Goal: Task Accomplishment & Management: Manage account settings

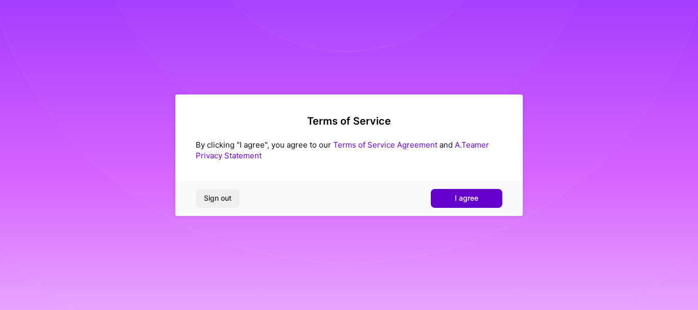
click at [488, 198] on button "I agree" at bounding box center [467, 198] width 72 height 18
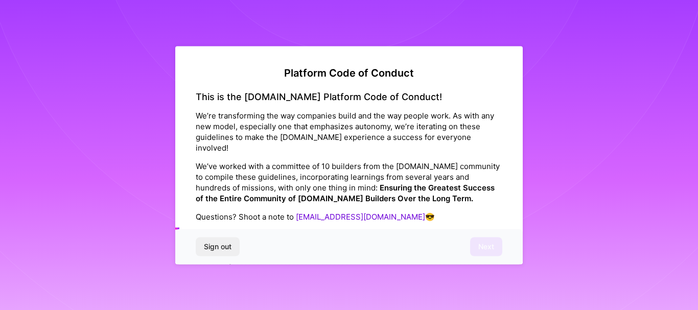
scroll to position [1231, 0]
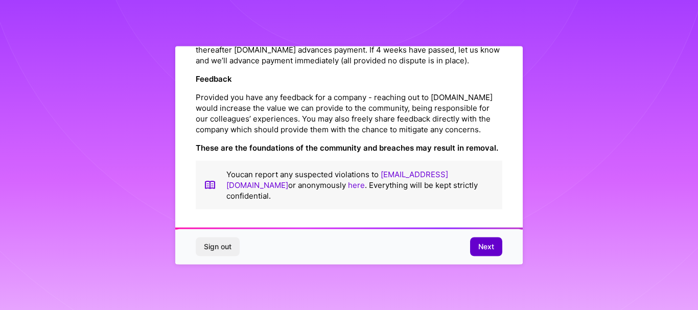
click at [490, 244] on span "Next" at bounding box center [486, 247] width 16 height 10
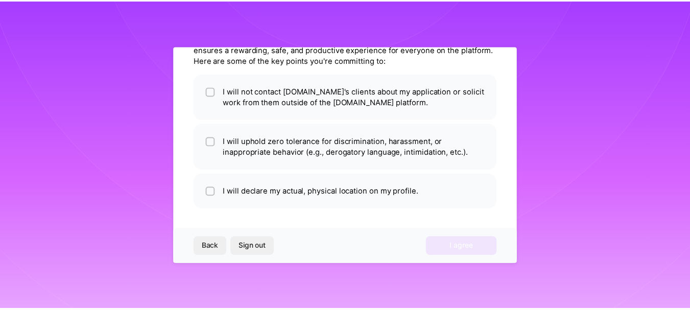
scroll to position [58, 0]
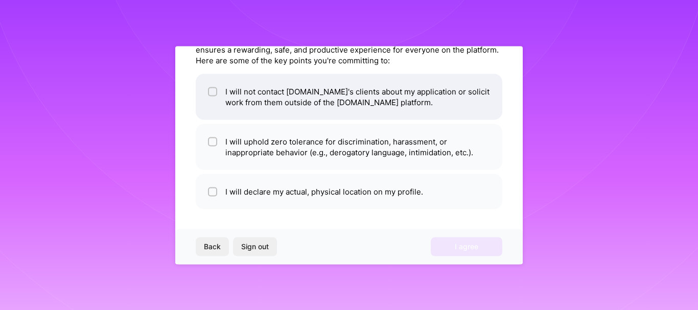
click at [215, 93] on input "checkbox" at bounding box center [213, 91] width 7 height 7
checkbox input "true"
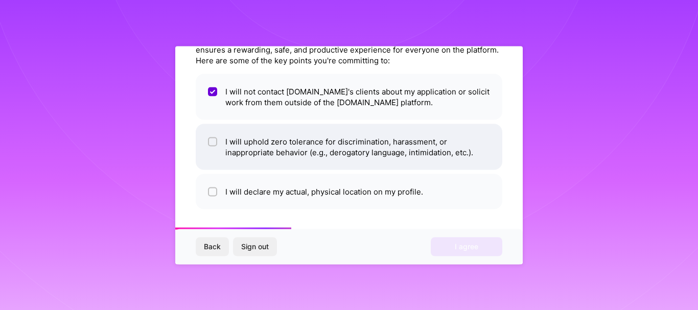
click at [212, 144] on input "checkbox" at bounding box center [213, 141] width 7 height 7
checkbox input "true"
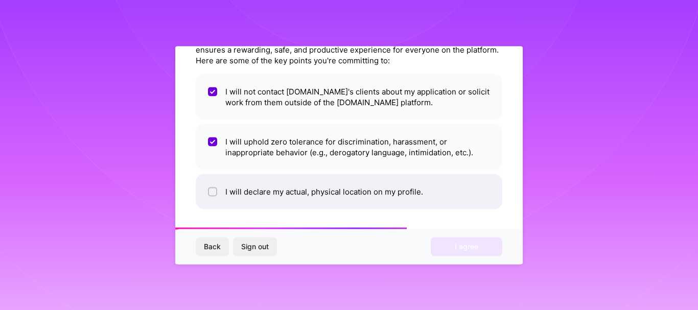
click at [215, 191] on input "checkbox" at bounding box center [213, 192] width 7 height 7
checkbox input "true"
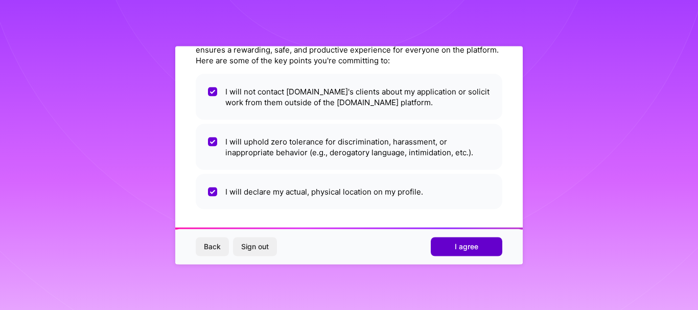
click at [476, 250] on span "I agree" at bounding box center [467, 247] width 24 height 10
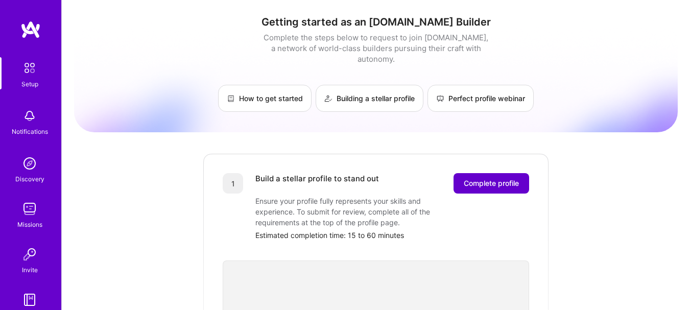
click at [478, 178] on span "Complete profile" at bounding box center [491, 183] width 55 height 10
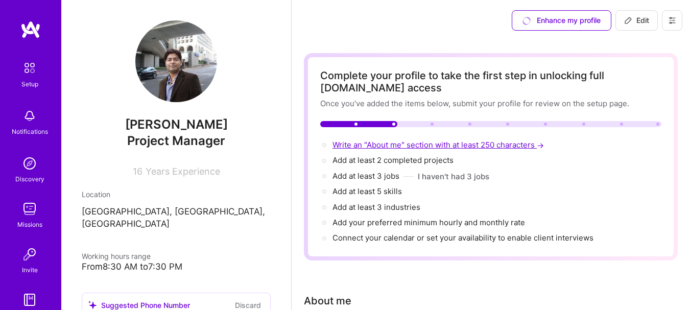
click at [390, 147] on span "Write an "About me" section with at least 250 characters →" at bounding box center [440, 145] width 214 height 10
select select "US"
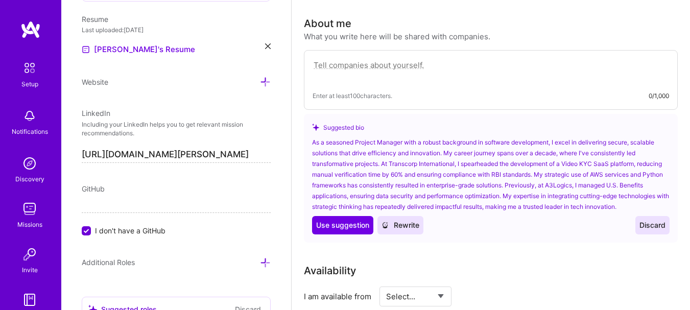
scroll to position [293, 0]
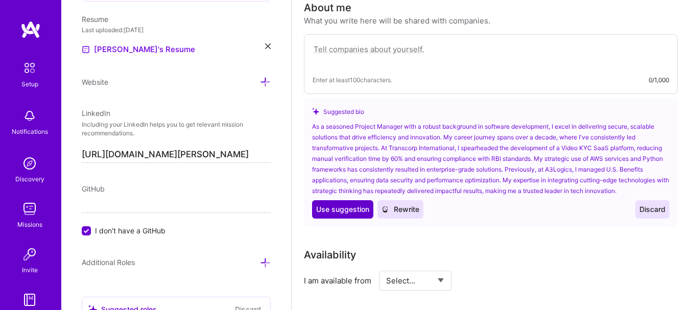
click at [337, 212] on span "Use suggestion" at bounding box center [342, 209] width 53 height 10
type textarea "As a seasoned Project Manager with a robust background in software development,…"
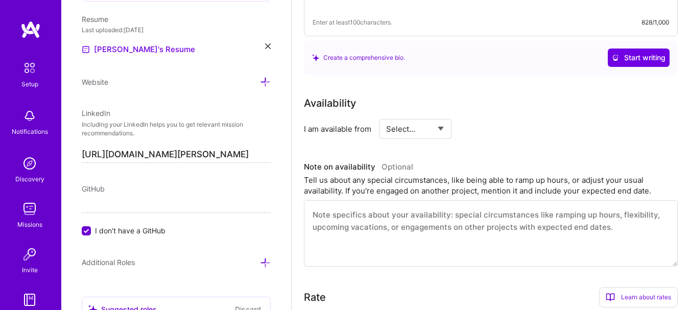
scroll to position [443, 0]
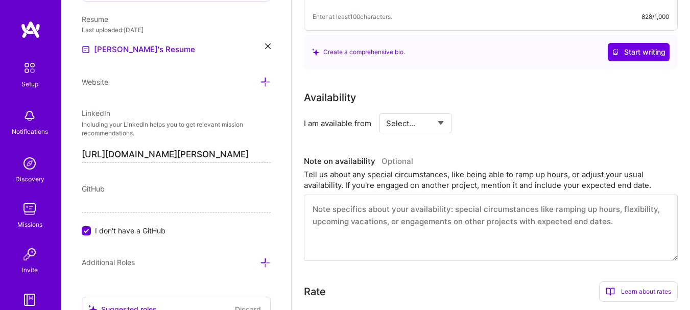
click at [409, 126] on select "Select... Right Now Future Date Not Available" at bounding box center [415, 123] width 59 height 26
select select "Right Now"
click at [386, 110] on select "Select... Right Now Future Date Not Available" at bounding box center [415, 123] width 59 height 26
click at [499, 125] on input at bounding box center [508, 123] width 61 height 20
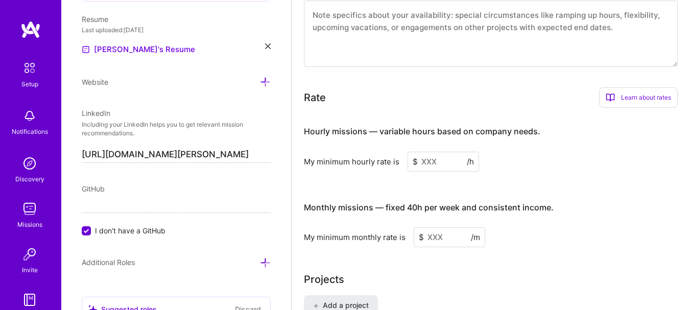
scroll to position [661, 0]
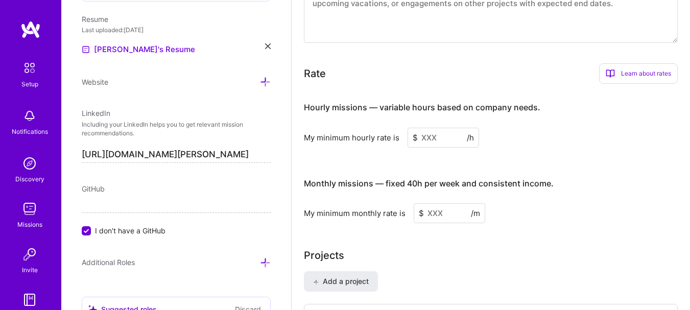
type input "30"
click at [430, 137] on input at bounding box center [444, 138] width 72 height 20
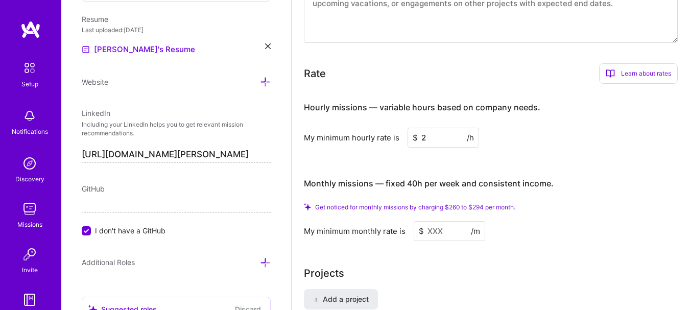
type input "20"
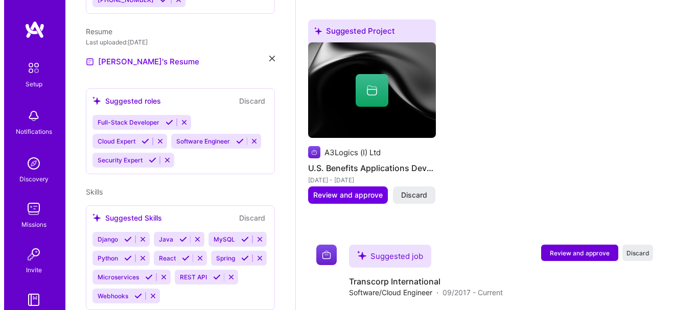
scroll to position [640, 0]
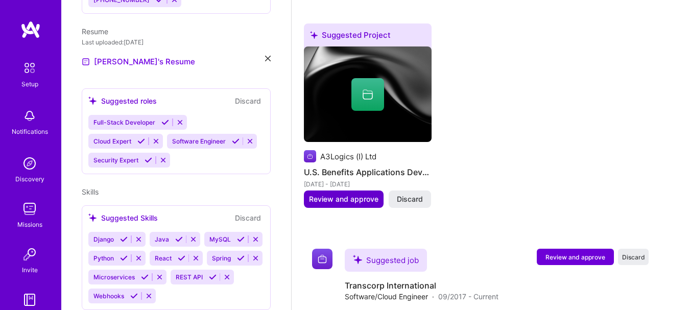
click at [344, 202] on span "Review and approve" at bounding box center [344, 199] width 70 height 10
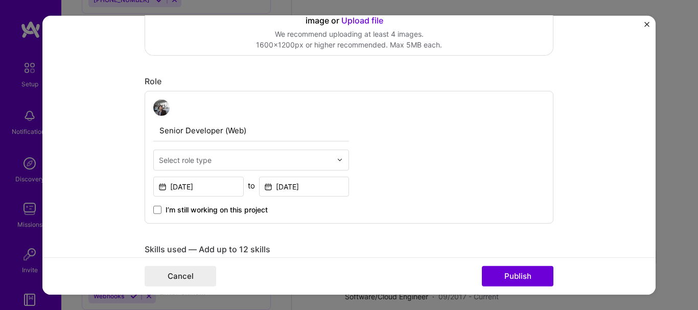
scroll to position [304, 0]
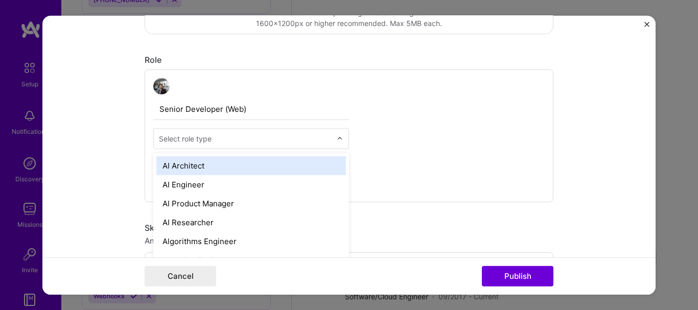
click at [235, 147] on div "Select role type" at bounding box center [245, 138] width 183 height 20
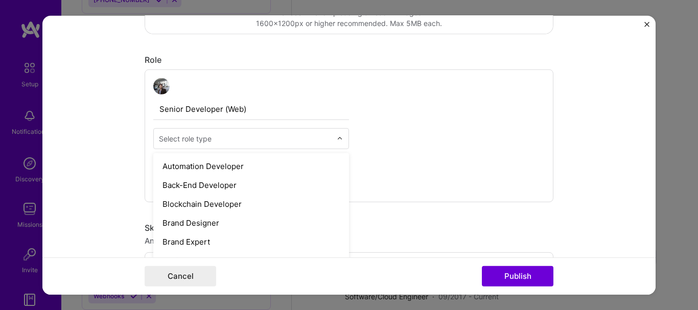
scroll to position [156, 0]
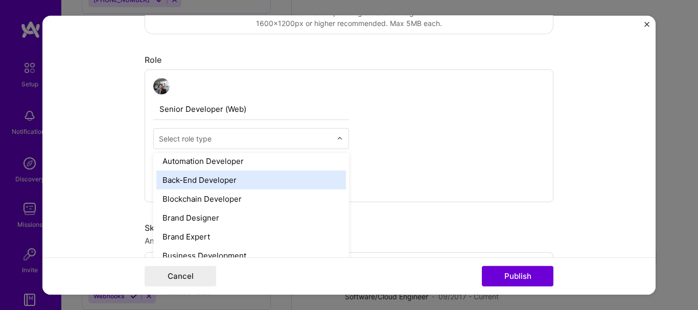
click at [225, 181] on div "Back-End Developer" at bounding box center [251, 179] width 190 height 19
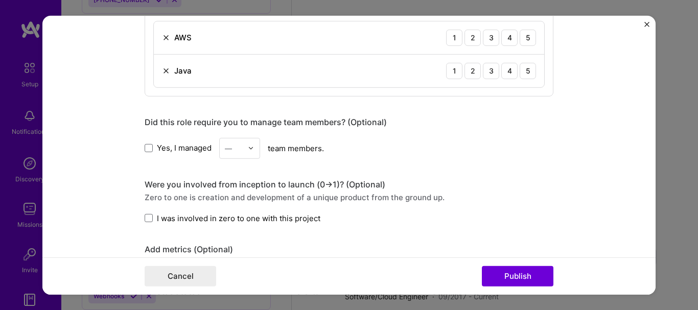
scroll to position [596, 0]
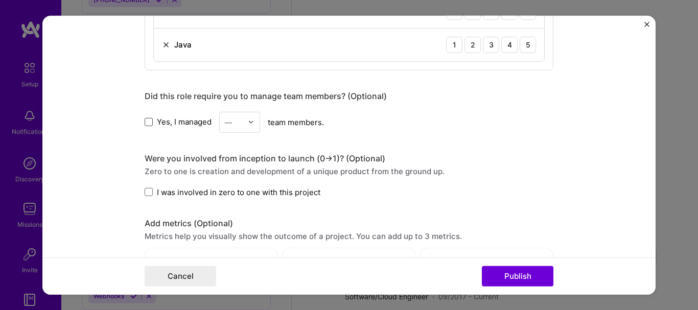
click at [145, 123] on span at bounding box center [149, 122] width 8 height 8
click at [0, 0] on input "Yes, I managed" at bounding box center [0, 0] width 0 height 0
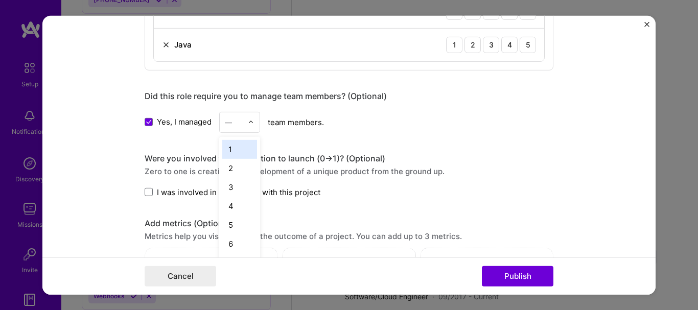
click at [244, 127] on div "—" at bounding box center [239, 121] width 41 height 21
click at [225, 243] on div "21" at bounding box center [239, 241] width 35 height 19
click at [148, 193] on span at bounding box center [149, 192] width 8 height 8
click at [0, 0] on input "I was involved in zero to one with this project" at bounding box center [0, 0] width 0 height 0
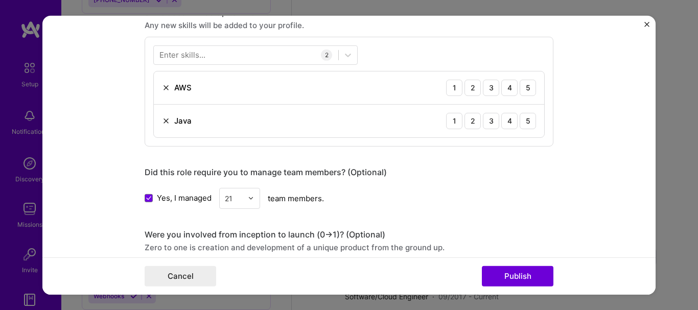
scroll to position [522, 0]
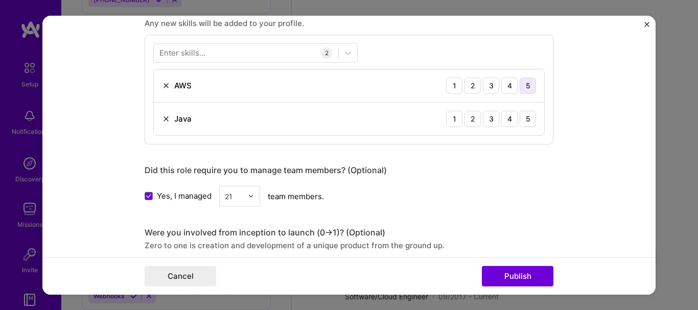
click at [523, 88] on div "5" at bounding box center [528, 85] width 16 height 16
click at [525, 122] on div "5" at bounding box center [528, 118] width 16 height 16
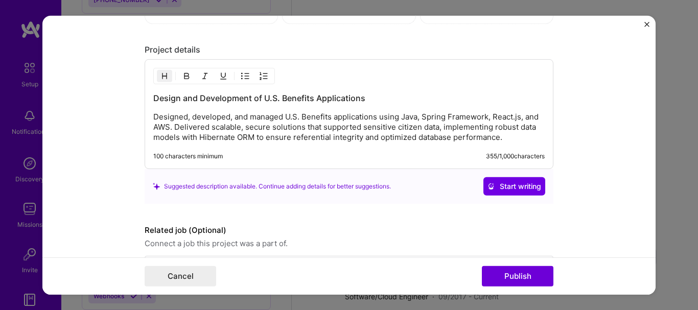
scroll to position [905, 0]
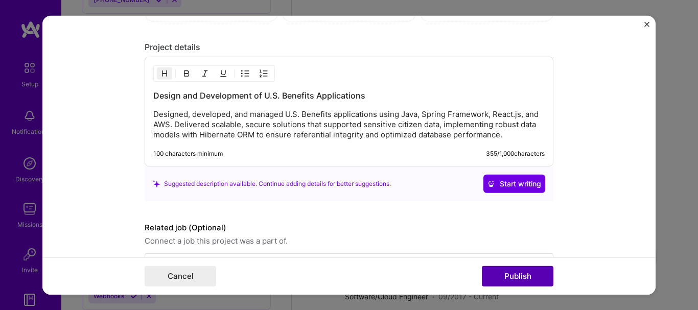
click at [509, 280] on button "Publish" at bounding box center [518, 276] width 72 height 20
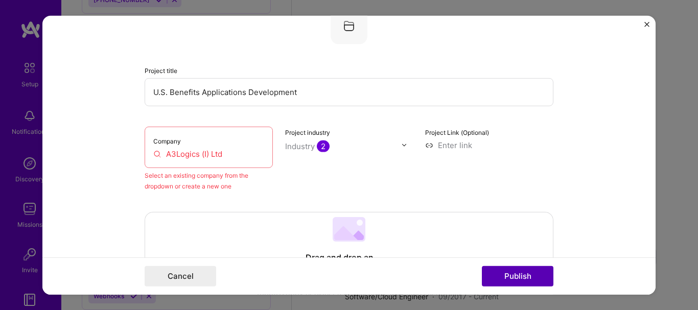
scroll to position [67, 0]
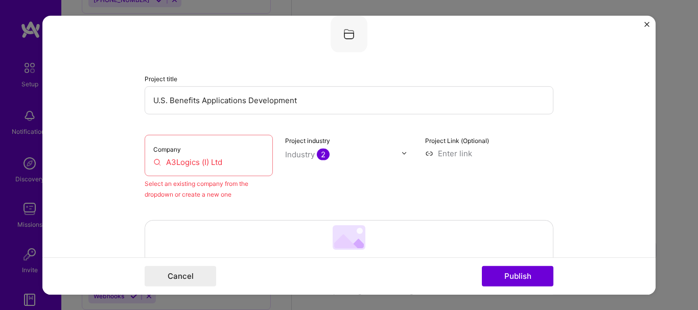
click at [403, 155] on img at bounding box center [404, 153] width 6 height 6
click at [341, 98] on input "U.S. Benefits Applications Development" at bounding box center [349, 100] width 409 height 28
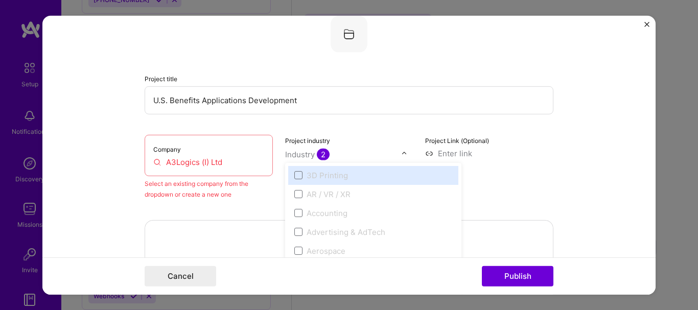
click at [299, 156] on div "Industry 2" at bounding box center [307, 154] width 44 height 11
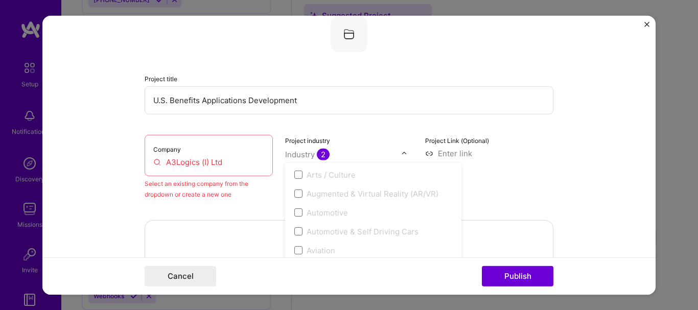
scroll to position [181, 0]
click at [294, 167] on span at bounding box center [298, 164] width 8 height 8
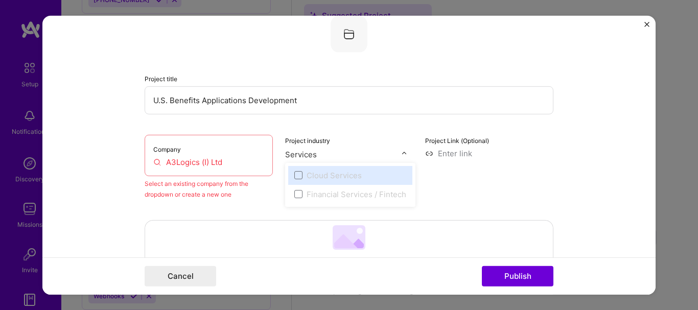
type input "Services"
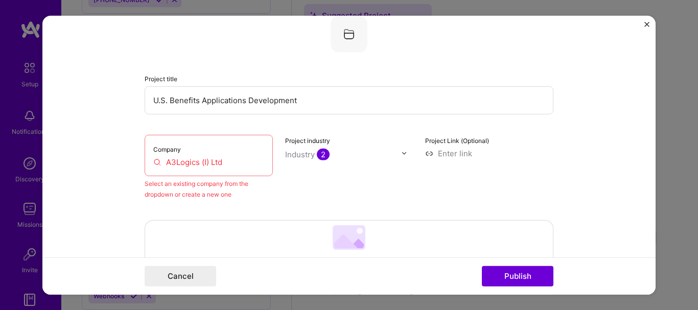
click at [373, 117] on div "Project title U.S. Benefits Applications Development Company A3Logics (I) Ltd S…" at bounding box center [349, 107] width 409 height 184
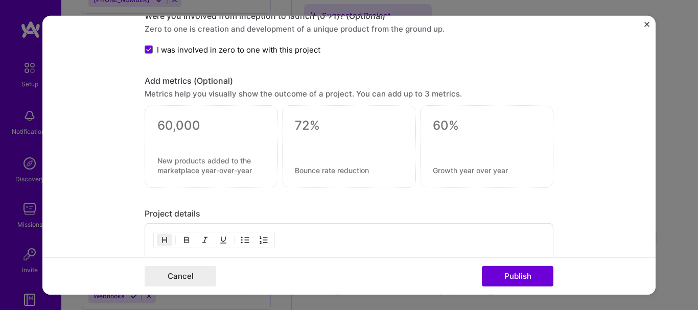
scroll to position [826, 0]
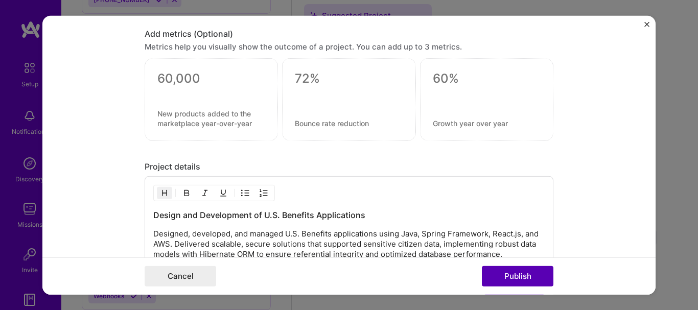
click at [520, 282] on button "Publish" at bounding box center [518, 276] width 72 height 20
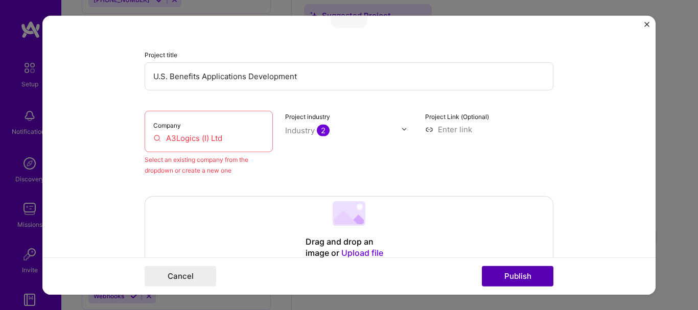
scroll to position [67, 0]
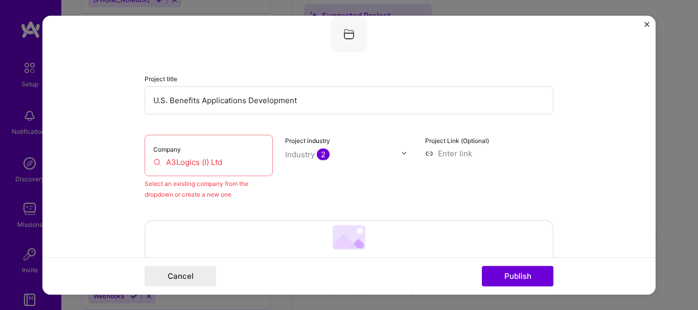
click at [343, 26] on img at bounding box center [349, 33] width 37 height 37
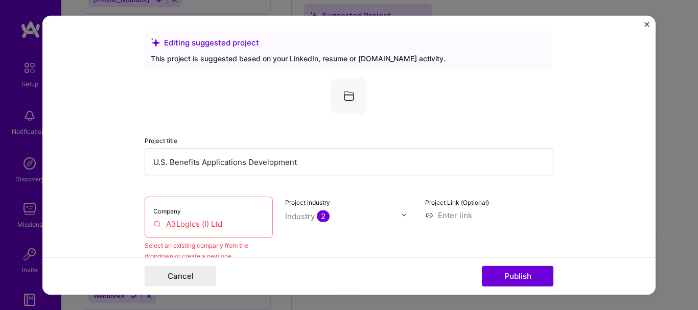
scroll to position [0, 0]
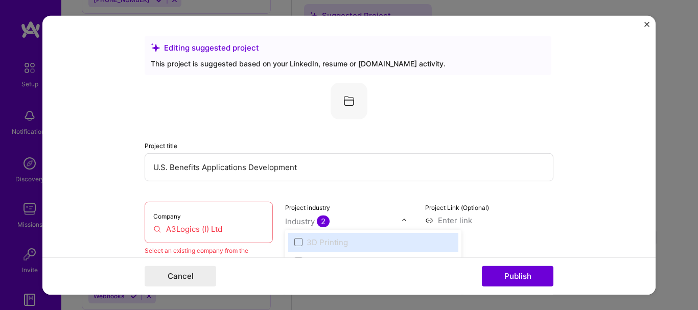
click at [308, 223] on div "Industry 2" at bounding box center [307, 221] width 44 height 11
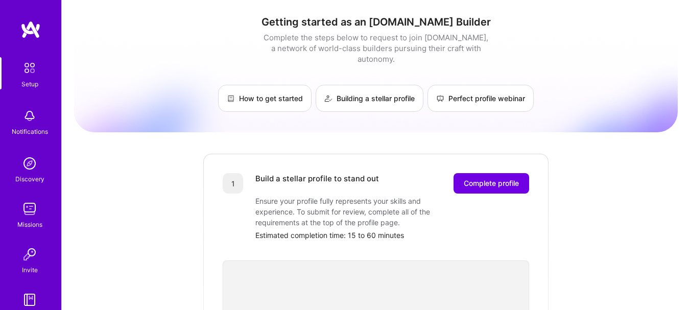
click at [30, 79] on div "Setup" at bounding box center [29, 84] width 17 height 11
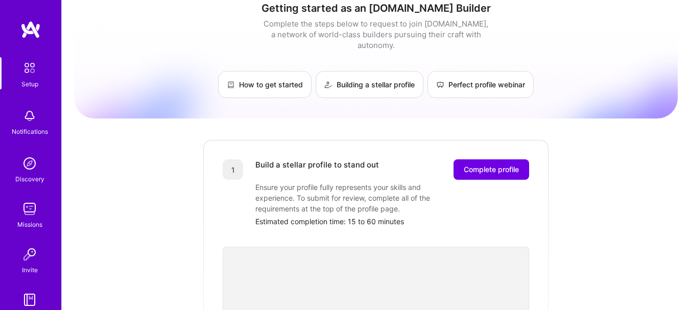
scroll to position [12, 0]
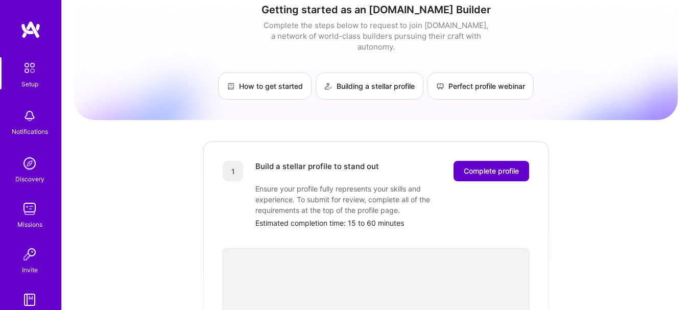
click at [494, 166] on span "Complete profile" at bounding box center [491, 171] width 55 height 10
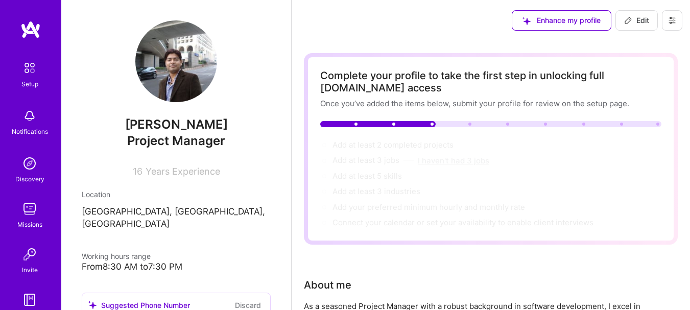
click at [444, 165] on button "I haven't had 3 jobs" at bounding box center [454, 160] width 72 height 11
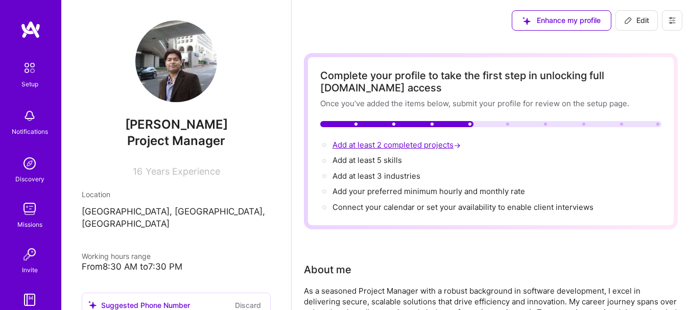
click at [388, 146] on span "Add at least 2 completed projects →" at bounding box center [398, 145] width 130 height 10
select select "US"
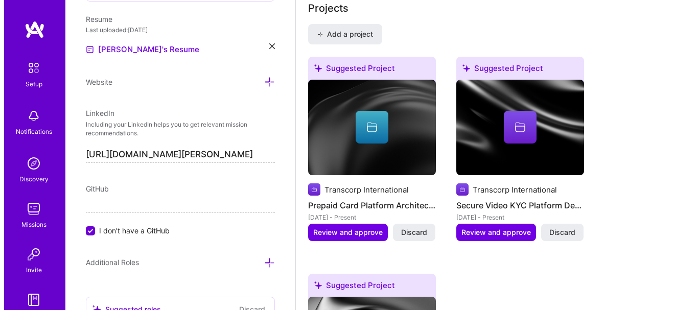
scroll to position [878, 0]
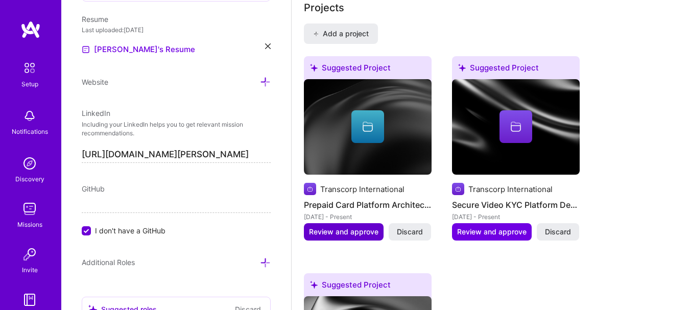
click at [361, 228] on span "Review and approve" at bounding box center [344, 232] width 70 height 10
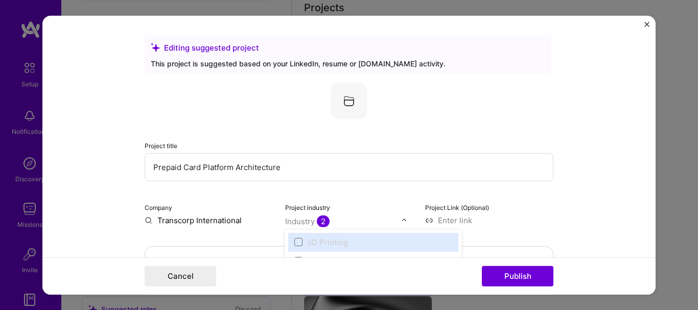
click at [339, 220] on input "text" at bounding box center [343, 221] width 117 height 11
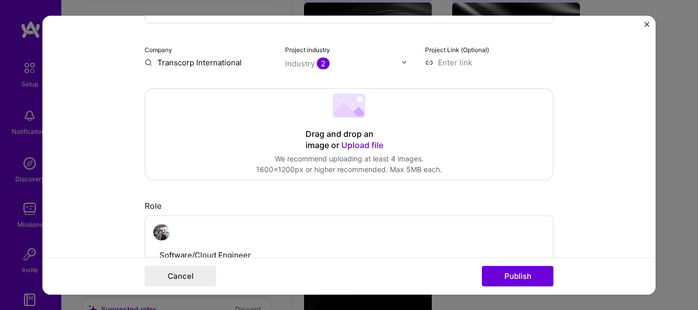
scroll to position [168, 0]
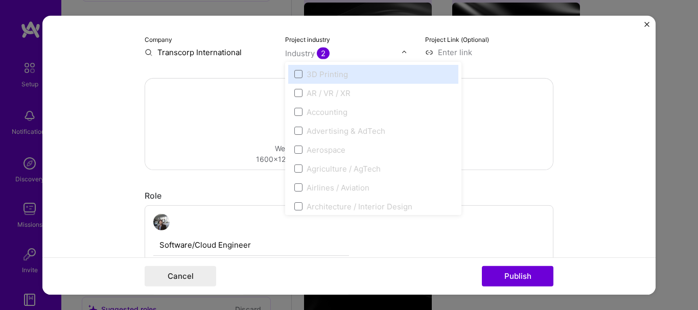
click at [353, 50] on input "text" at bounding box center [343, 53] width 117 height 11
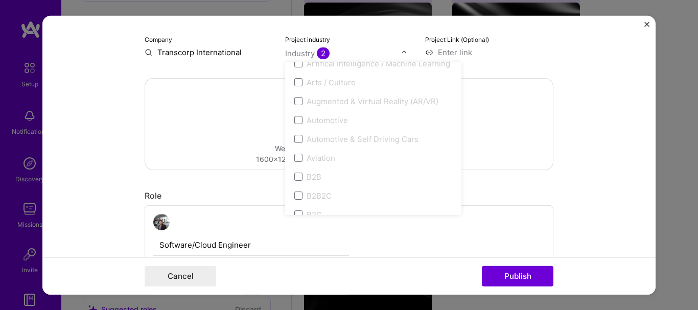
scroll to position [190, 0]
click at [294, 170] on span at bounding box center [298, 168] width 8 height 8
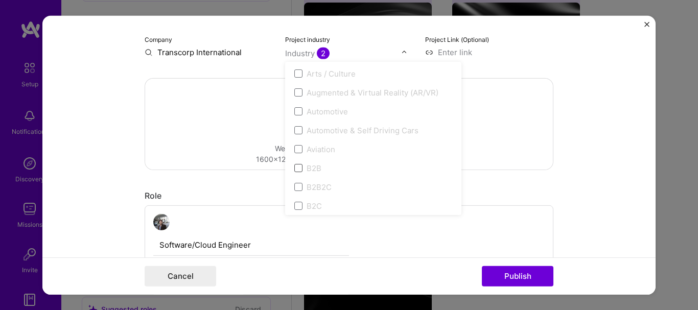
click at [294, 170] on span at bounding box center [298, 168] width 8 height 8
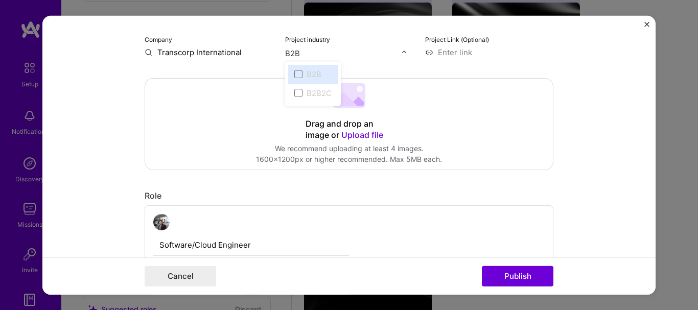
scroll to position [0, 0]
click at [295, 73] on span at bounding box center [298, 74] width 8 height 8
click at [318, 48] on input "B2B" at bounding box center [343, 53] width 117 height 11
type input "B2B"
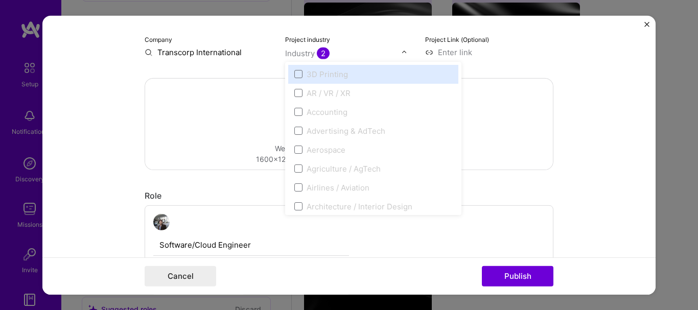
click at [310, 58] on div "Industry 2" at bounding box center [307, 53] width 44 height 11
click at [368, 53] on input "text" at bounding box center [343, 53] width 117 height 11
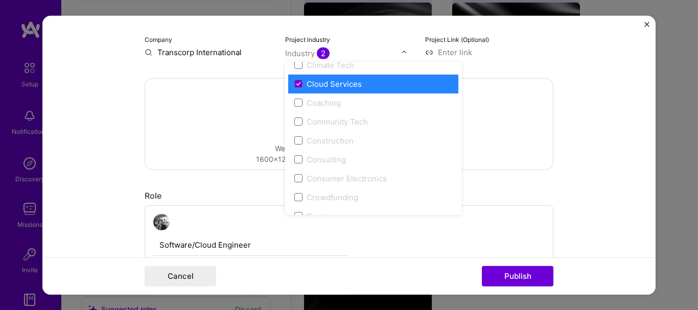
scroll to position [578, 0]
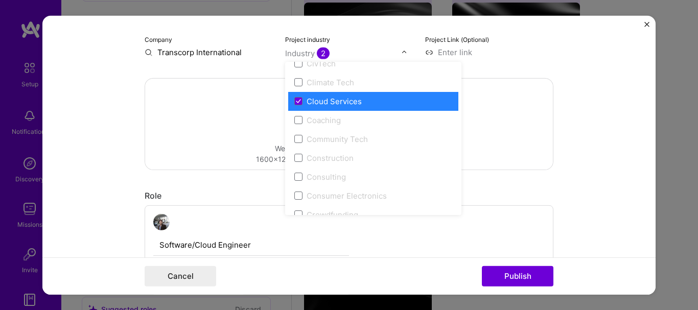
click at [299, 103] on label "Cloud Services" at bounding box center [373, 101] width 158 height 11
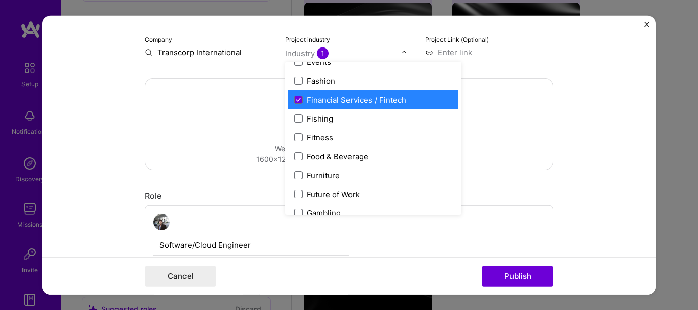
scroll to position [1070, 0]
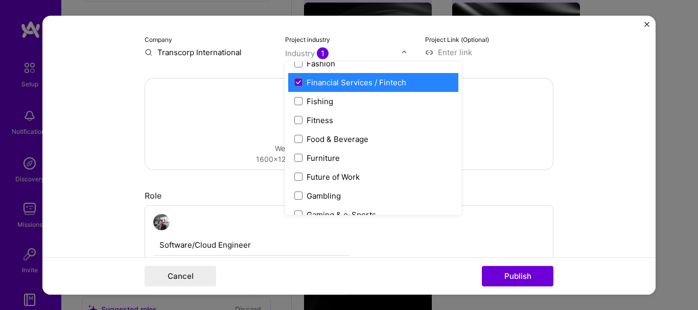
click at [337, 85] on div "Financial Services / Fintech" at bounding box center [357, 82] width 100 height 11
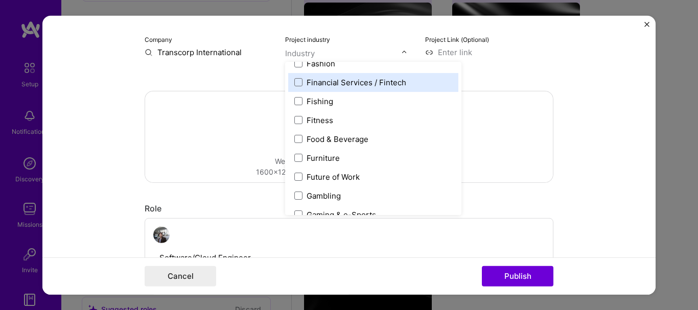
click at [337, 85] on div "Financial Services / Fintech" at bounding box center [357, 82] width 100 height 11
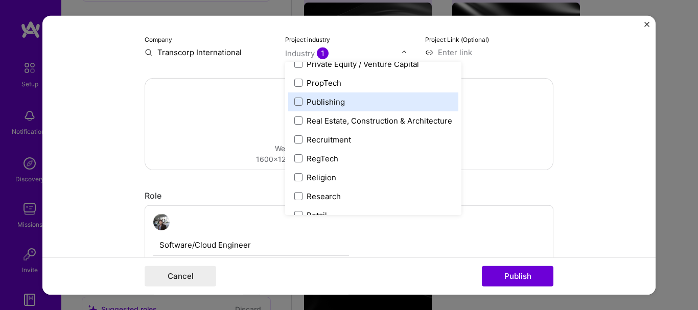
scroll to position [1924, 0]
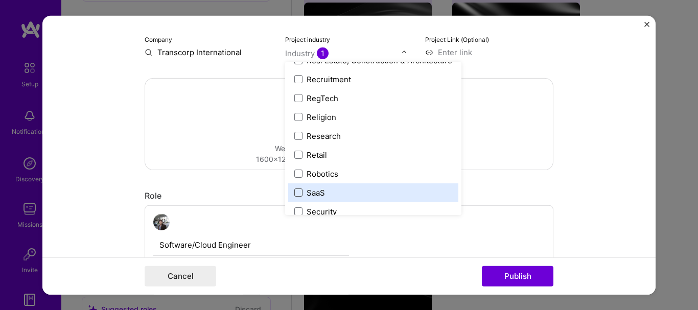
click at [296, 191] on span at bounding box center [298, 193] width 8 height 8
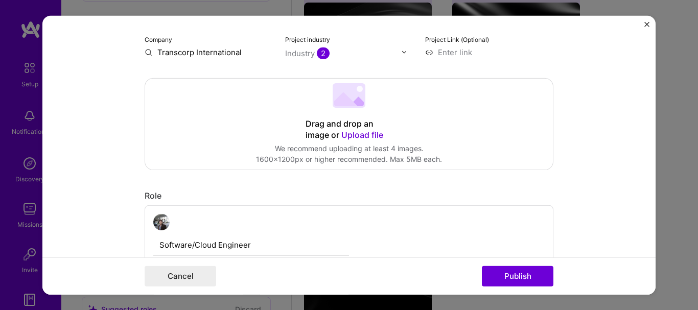
click at [369, 128] on div "Drag and drop an image or Upload file" at bounding box center [349, 129] width 87 height 22
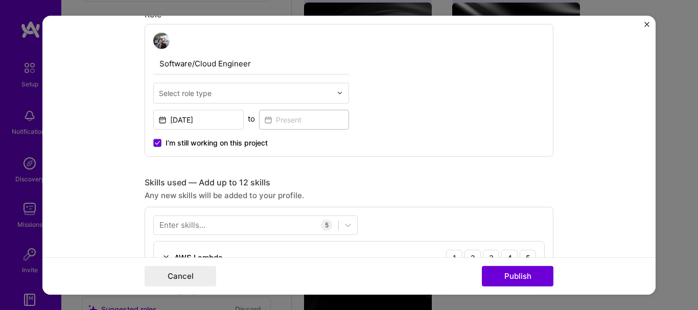
scroll to position [342, 0]
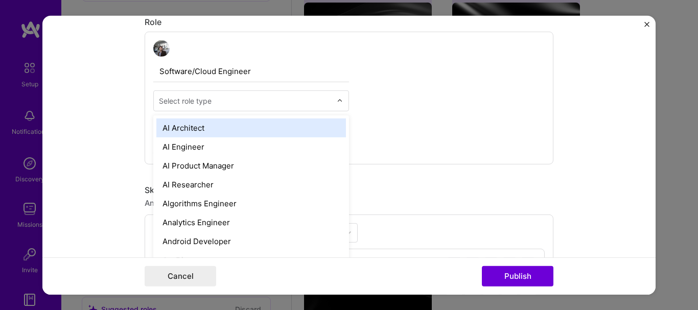
click at [195, 104] on div "Select role type" at bounding box center [185, 100] width 53 height 11
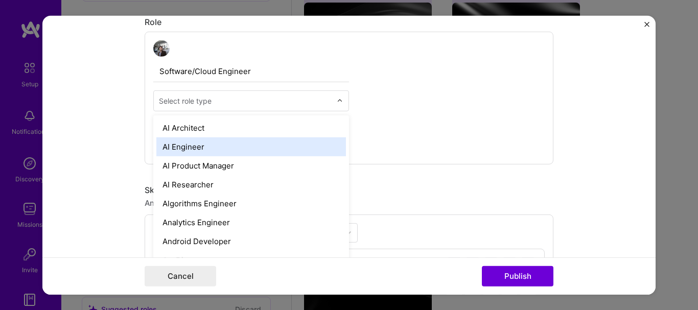
click at [207, 153] on div "AI Engineer" at bounding box center [251, 146] width 190 height 19
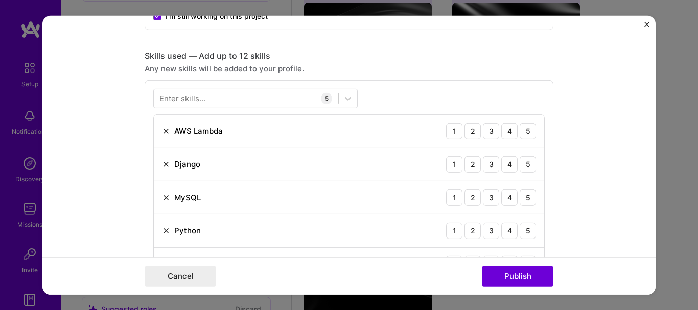
scroll to position [487, 0]
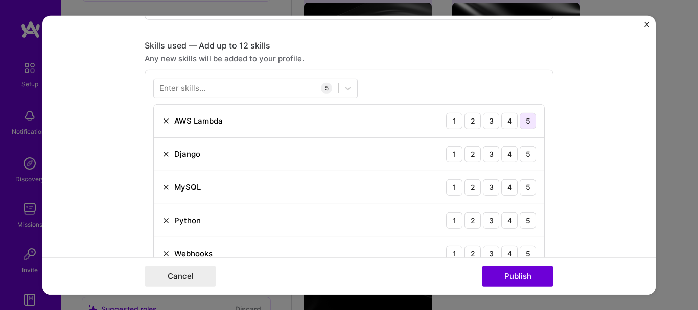
click at [523, 127] on div "5" at bounding box center [528, 120] width 16 height 16
click at [526, 151] on div "5" at bounding box center [528, 154] width 16 height 16
click at [524, 187] on div "5" at bounding box center [528, 187] width 16 height 16
click at [524, 217] on div "5" at bounding box center [528, 220] width 16 height 16
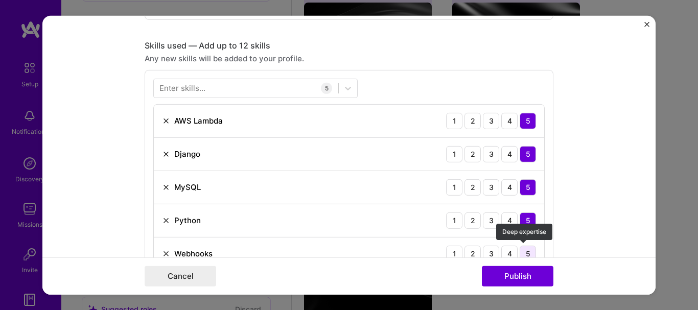
click at [523, 255] on div "5" at bounding box center [528, 253] width 16 height 16
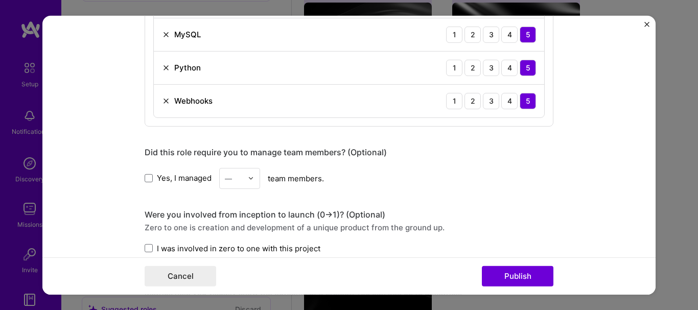
scroll to position [660, 0]
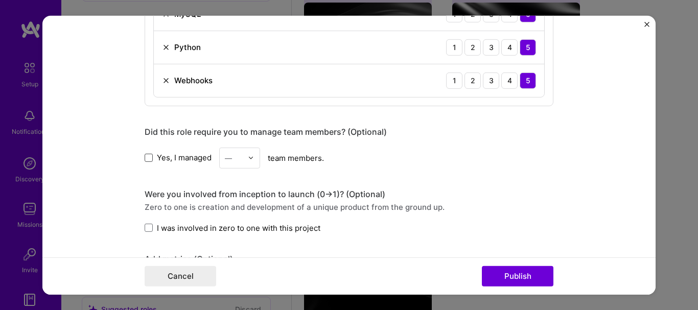
click at [145, 160] on span at bounding box center [149, 158] width 8 height 8
click at [0, 0] on input "Yes, I managed" at bounding box center [0, 0] width 0 height 0
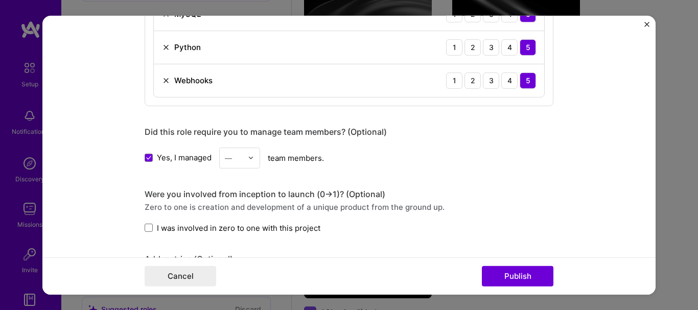
click at [237, 163] on input "text" at bounding box center [234, 157] width 18 height 11
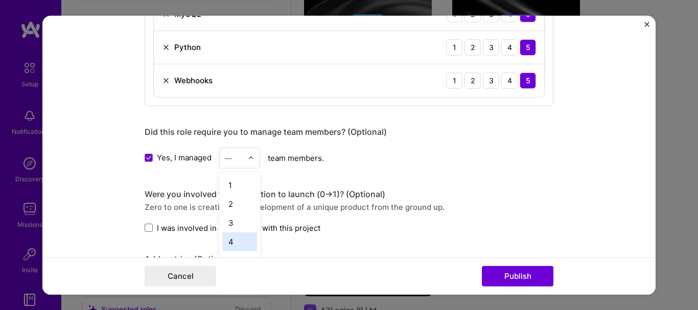
scroll to position [118, 0]
click at [233, 236] on div "10" at bounding box center [239, 236] width 35 height 19
click at [147, 229] on span at bounding box center [149, 228] width 8 height 8
click at [0, 0] on input "I was involved in zero to one with this project" at bounding box center [0, 0] width 0 height 0
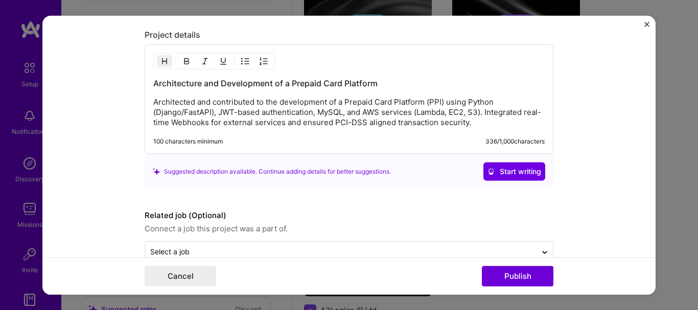
scroll to position [1041, 0]
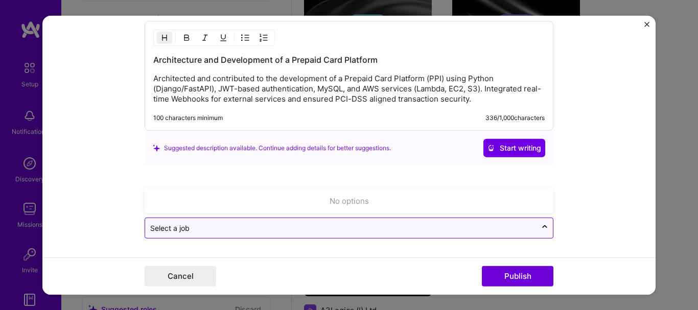
click at [333, 234] on div at bounding box center [340, 228] width 381 height 13
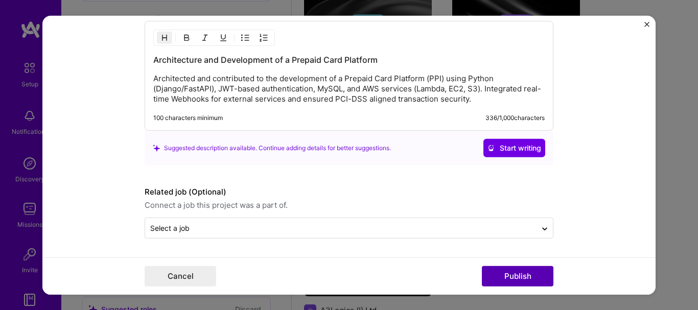
click at [529, 280] on button "Publish" at bounding box center [518, 276] width 72 height 20
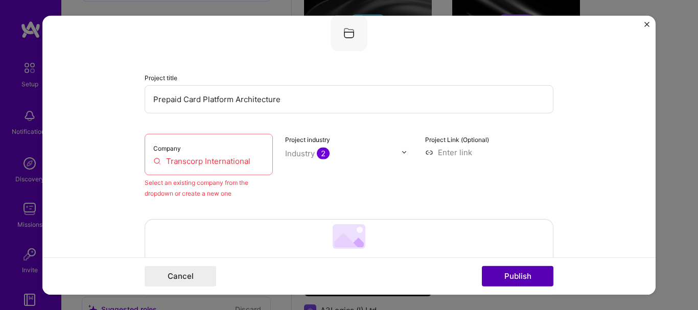
scroll to position [67, 0]
click at [350, 32] on img at bounding box center [349, 33] width 37 height 37
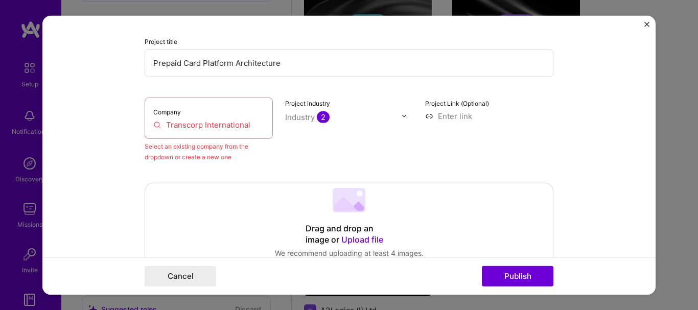
scroll to position [102, 0]
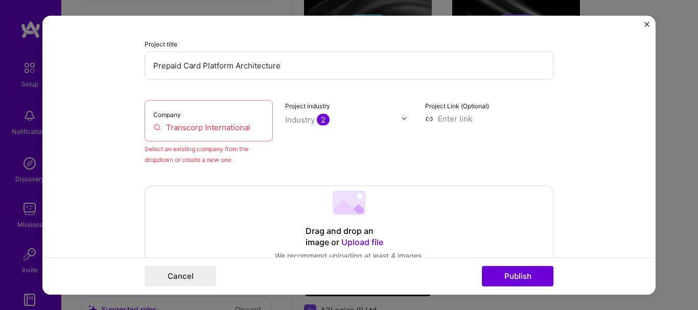
click at [216, 125] on input "Transcorp International" at bounding box center [208, 127] width 111 height 11
click at [529, 282] on button "Publish" at bounding box center [518, 276] width 72 height 20
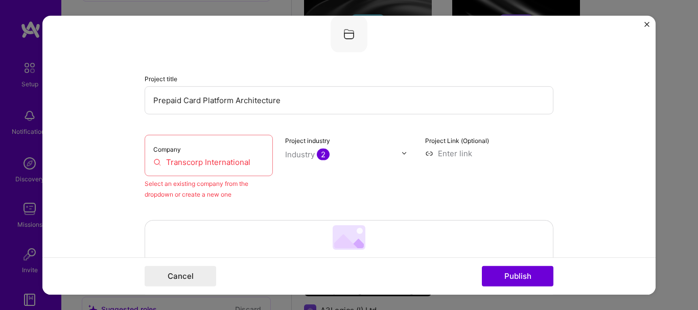
click at [257, 189] on div "Select an existing company from the dropdown or create a new one" at bounding box center [209, 188] width 128 height 21
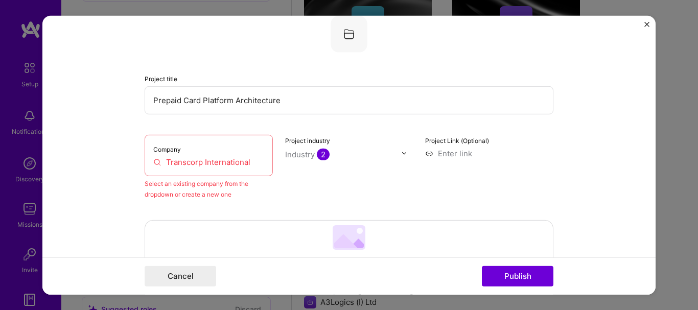
click at [290, 157] on div "Industry 2" at bounding box center [307, 154] width 44 height 11
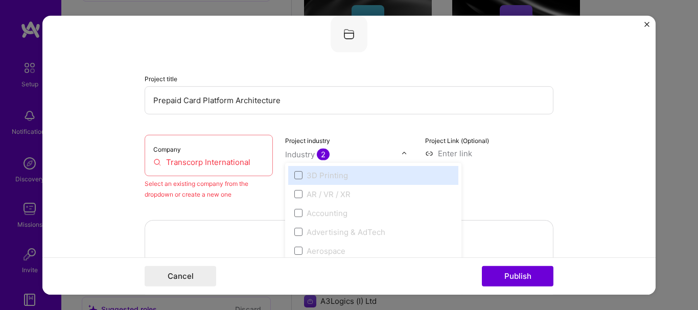
scroll to position [984, 0]
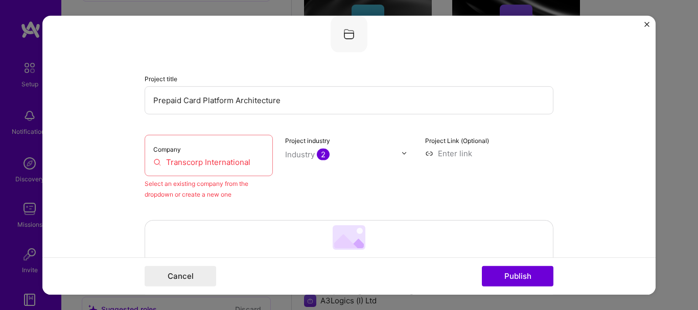
click at [290, 157] on div "Industry 2" at bounding box center [307, 154] width 44 height 11
click at [349, 29] on img at bounding box center [349, 33] width 37 height 37
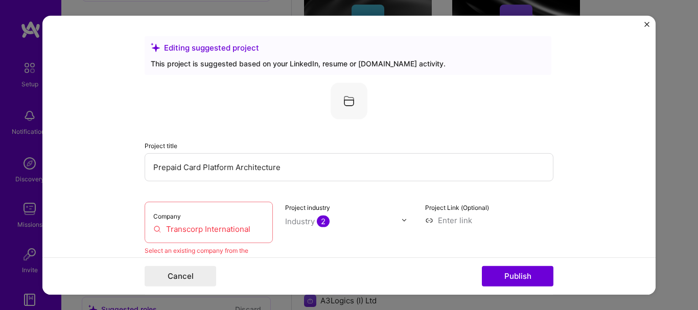
click at [201, 49] on div "Editing suggested project" at bounding box center [348, 47] width 395 height 11
click at [340, 99] on img at bounding box center [349, 100] width 37 height 37
click at [303, 168] on input "Prepaid Card Platform Architecture" at bounding box center [349, 167] width 409 height 28
click at [232, 228] on input "Transcorp International" at bounding box center [208, 228] width 111 height 11
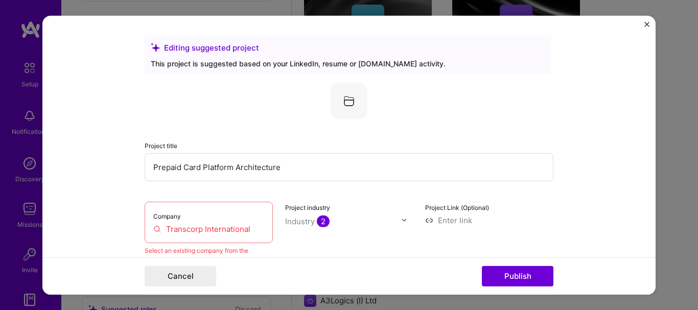
click at [249, 228] on input "Transcorp International" at bounding box center [208, 228] width 111 height 11
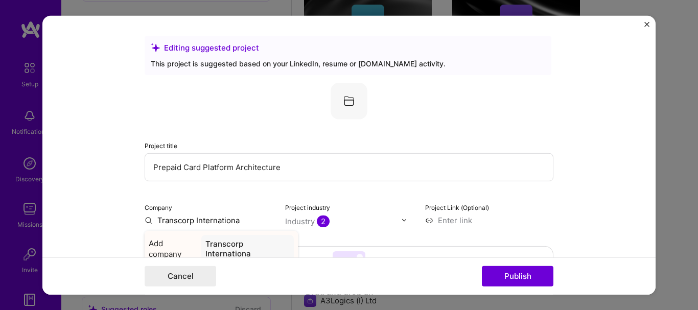
type input "Transcorp Internationa"
click at [220, 256] on div "Transcorp Internationa" at bounding box center [247, 249] width 93 height 28
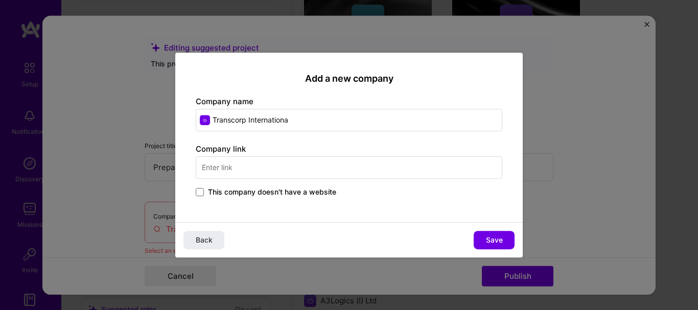
click at [239, 167] on input "text" at bounding box center [349, 167] width 307 height 22
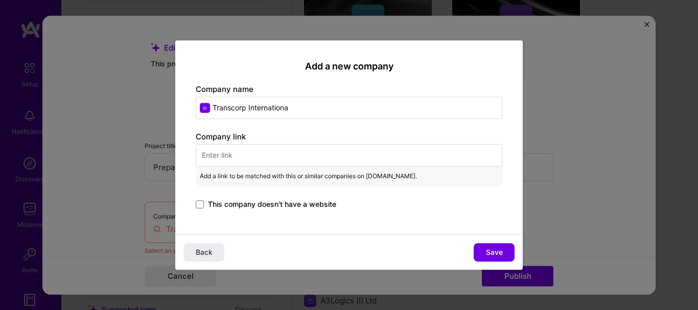
click at [246, 159] on input "text" at bounding box center [349, 155] width 307 height 22
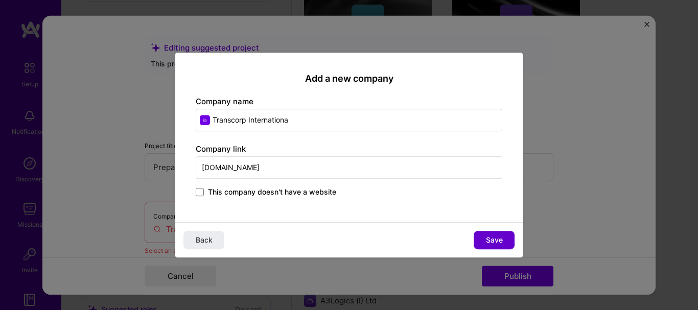
type input "[DOMAIN_NAME]"
click at [490, 236] on span "Save" at bounding box center [494, 240] width 17 height 10
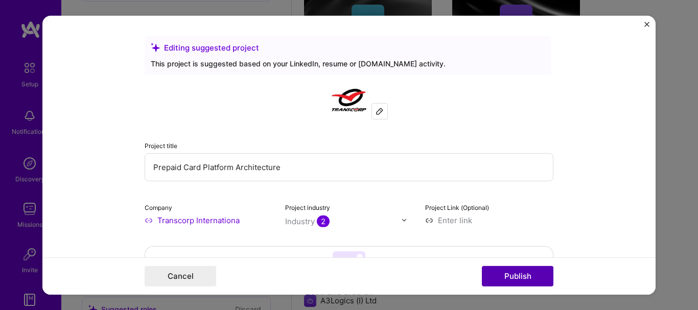
click at [513, 279] on button "Publish" at bounding box center [518, 276] width 72 height 20
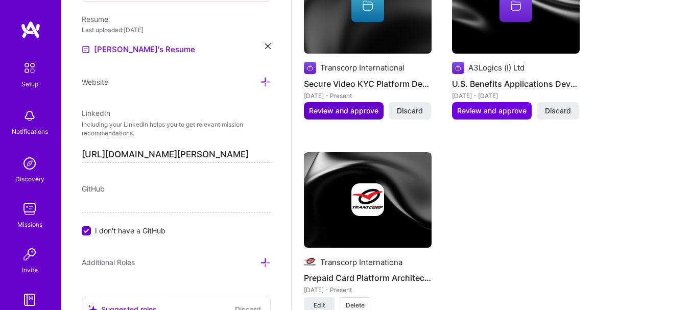
click at [345, 104] on button "Review and approve" at bounding box center [344, 110] width 80 height 17
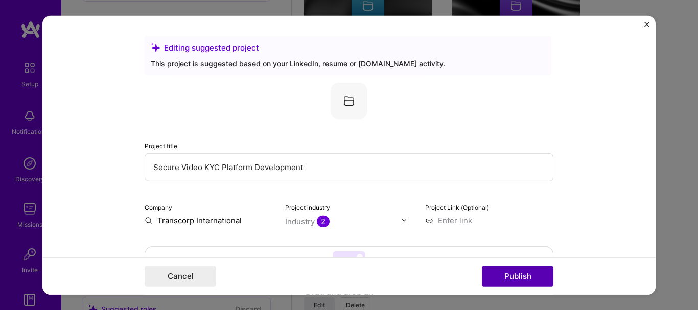
click at [519, 276] on button "Publish" at bounding box center [518, 276] width 72 height 20
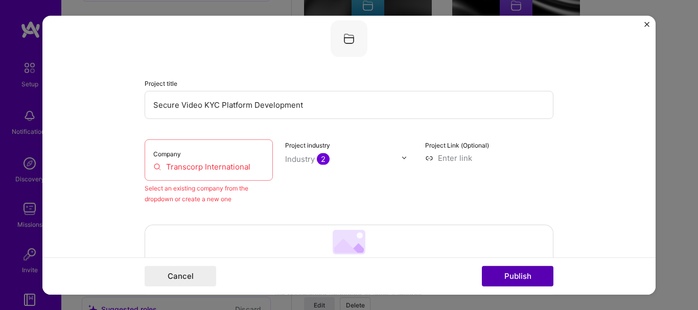
scroll to position [67, 0]
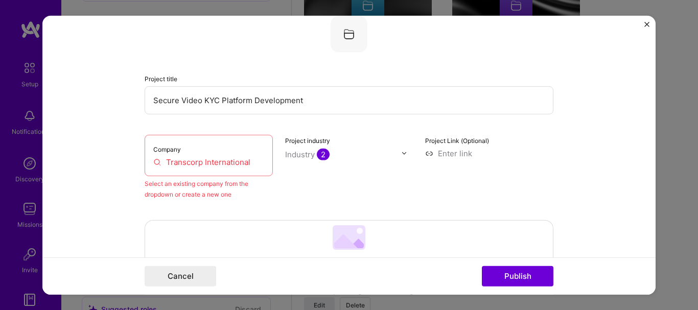
click at [221, 163] on input "Transcorp International" at bounding box center [208, 161] width 111 height 11
click at [261, 163] on div "Company Transcorp International" at bounding box center [209, 154] width 128 height 41
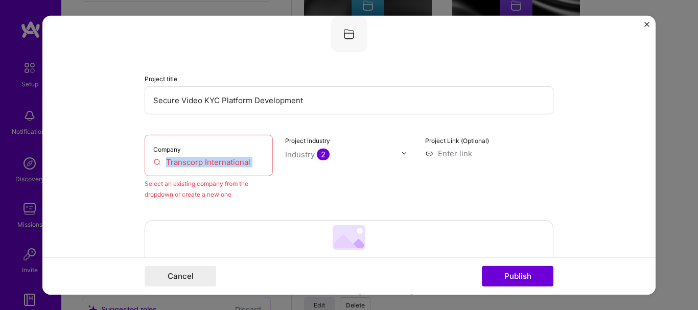
click at [261, 163] on div "Company Transcorp International" at bounding box center [209, 154] width 128 height 41
click at [252, 162] on input "Transcorp International" at bounding box center [208, 161] width 111 height 11
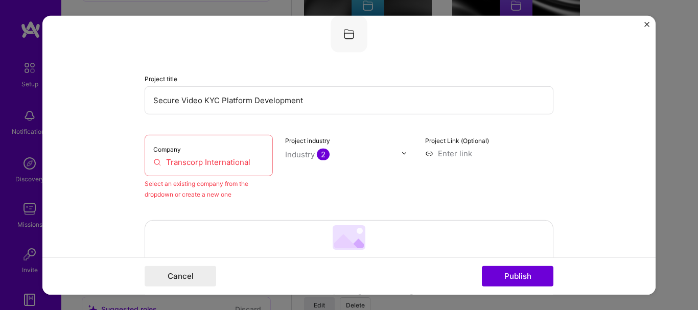
click at [252, 162] on input "Transcorp International" at bounding box center [208, 161] width 111 height 11
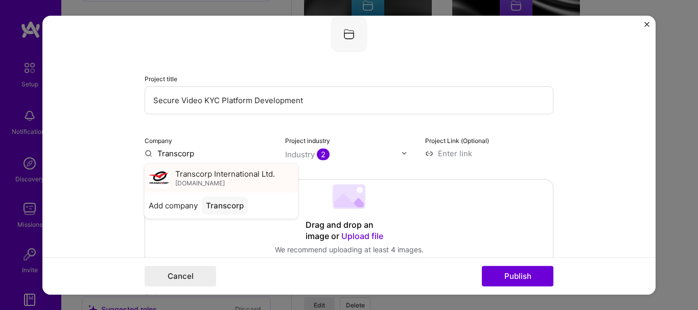
click at [247, 177] on span "Transcorp International Ltd." at bounding box center [225, 174] width 100 height 11
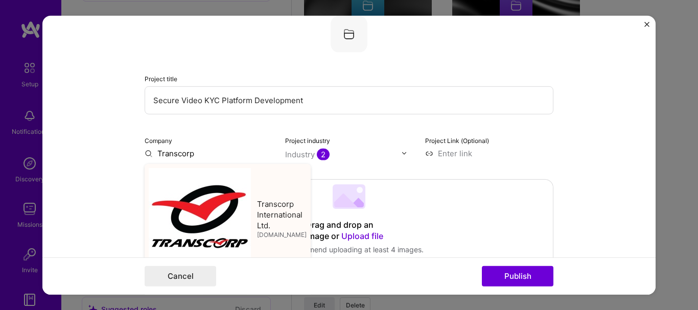
type input "Transcorp International Ltd."
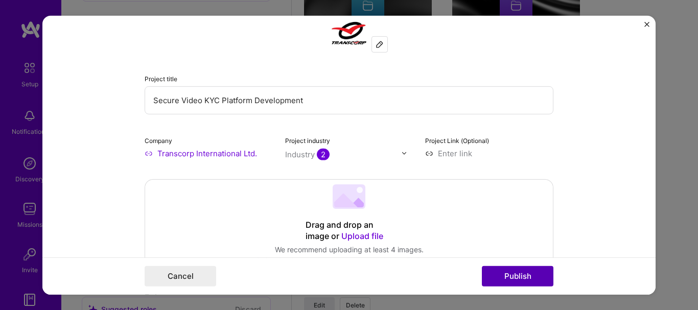
click at [525, 274] on button "Publish" at bounding box center [518, 276] width 72 height 20
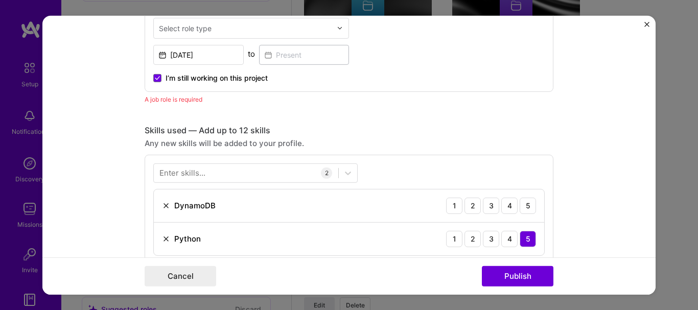
scroll to position [419, 0]
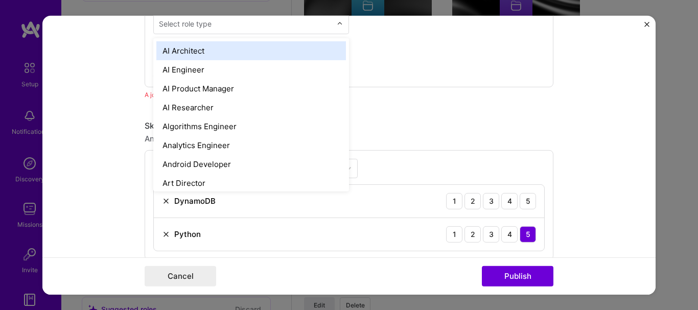
click at [206, 26] on div "Select role type" at bounding box center [185, 23] width 53 height 11
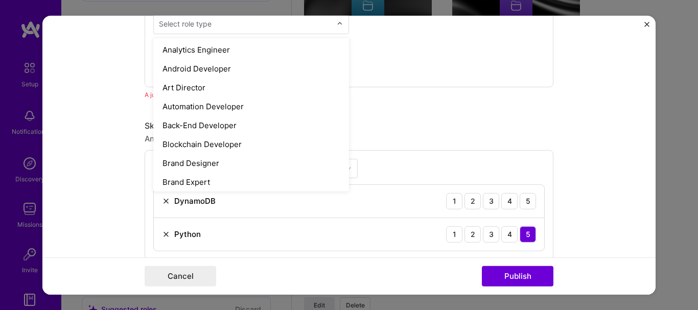
scroll to position [101, 0]
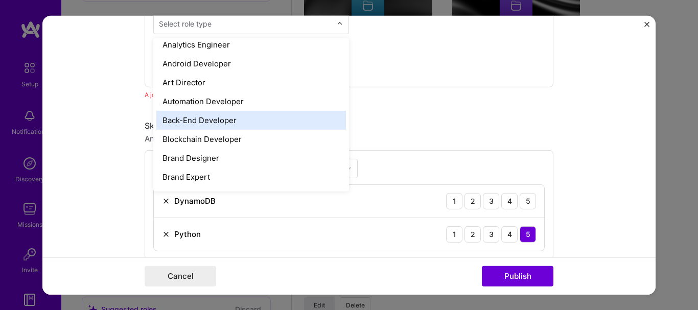
click at [237, 122] on div "Back-End Developer" at bounding box center [251, 119] width 190 height 19
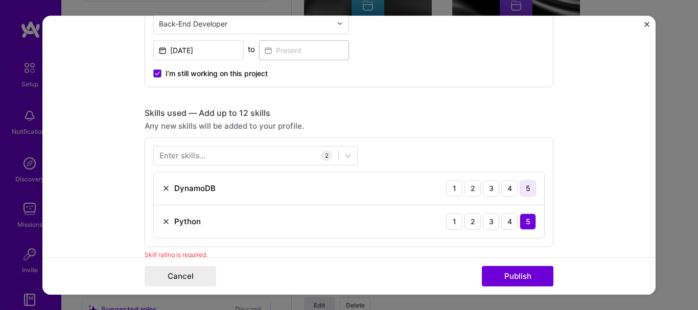
click at [523, 190] on div "5" at bounding box center [528, 188] width 16 height 16
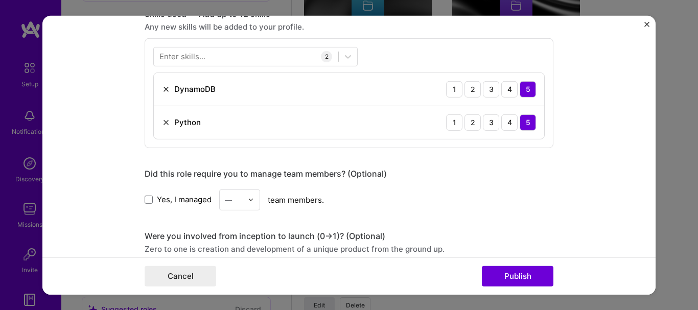
scroll to position [528, 0]
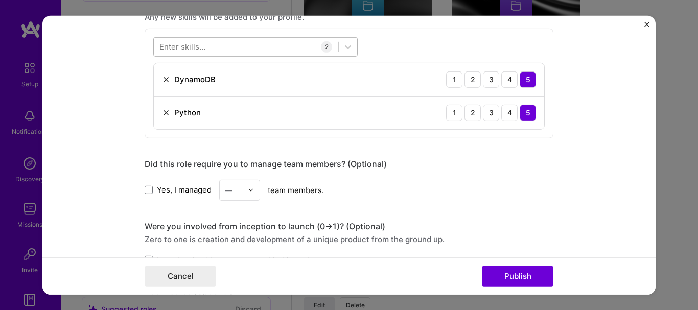
click at [203, 50] on div at bounding box center [246, 46] width 184 height 17
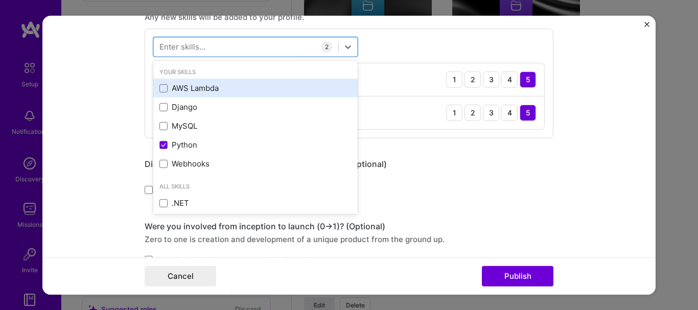
click at [166, 87] on div "AWS Lambda" at bounding box center [255, 88] width 192 height 11
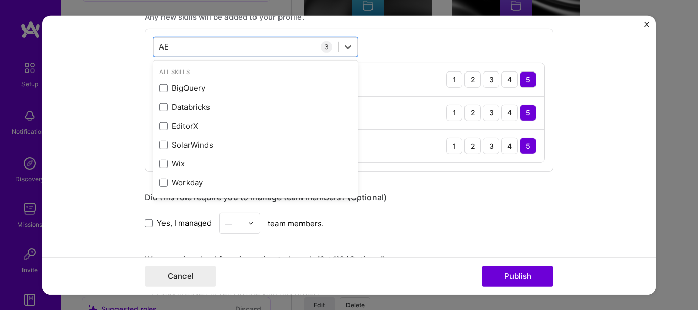
type input "A"
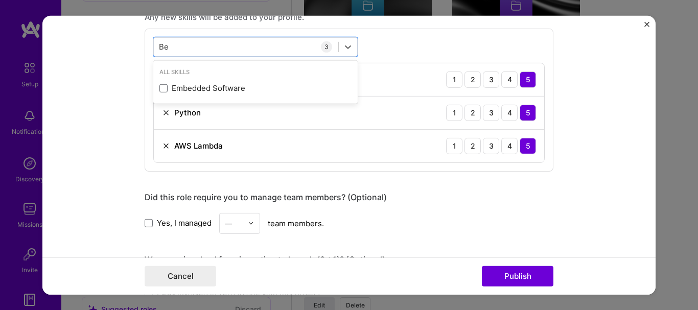
type input "B"
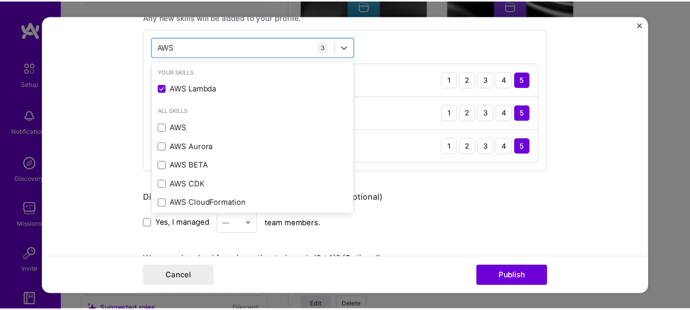
scroll to position [42, 0]
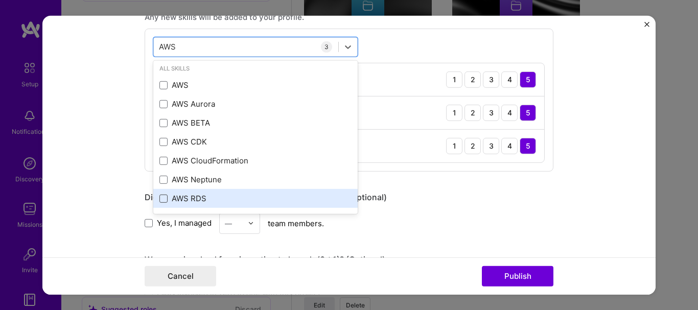
click at [159, 197] on span at bounding box center [163, 198] width 8 height 8
click at [0, 0] on input "checkbox" at bounding box center [0, 0] width 0 height 0
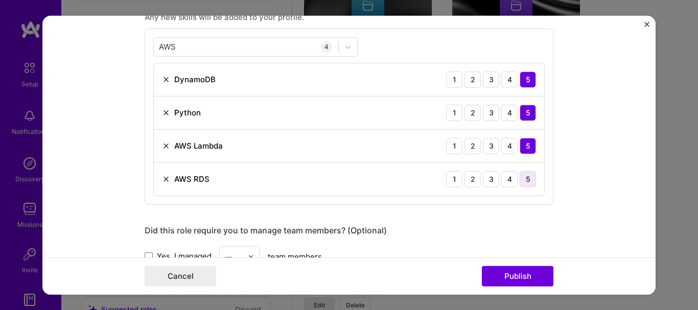
click at [527, 182] on div "5" at bounding box center [528, 179] width 16 height 16
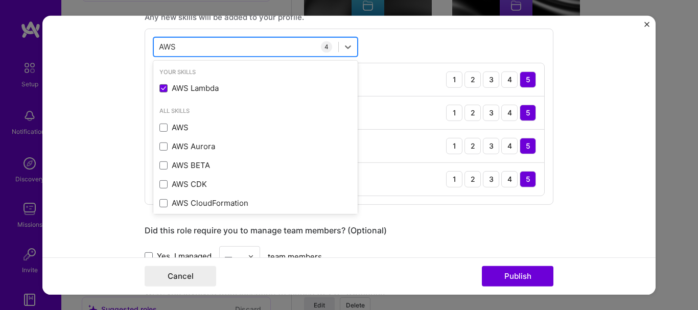
click at [224, 48] on div "AWS AWS" at bounding box center [246, 46] width 184 height 17
type input "A"
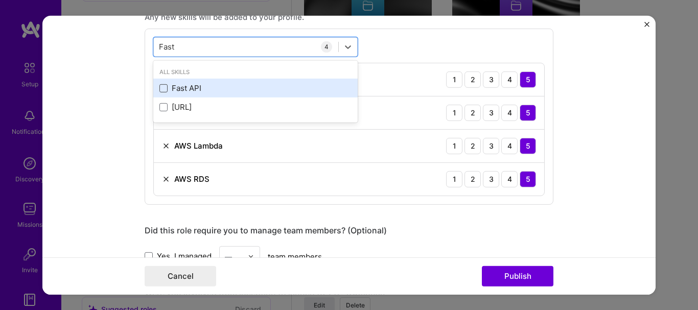
click at [162, 85] on span at bounding box center [163, 88] width 8 height 8
click at [0, 0] on input "checkbox" at bounding box center [0, 0] width 0 height 0
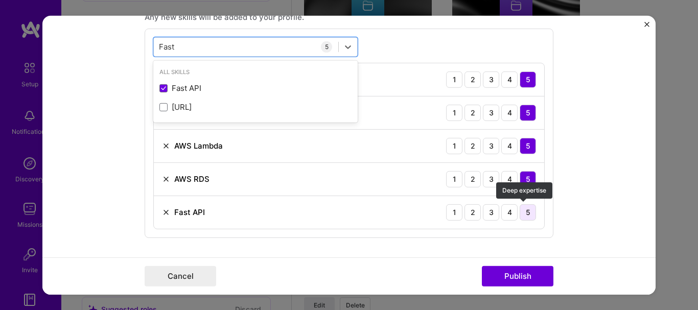
type input "Fast"
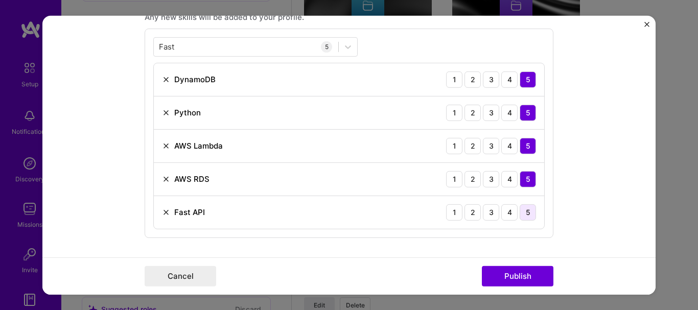
click at [526, 216] on div "5" at bounding box center [528, 212] width 16 height 16
click at [534, 277] on button "Publish" at bounding box center [518, 276] width 72 height 20
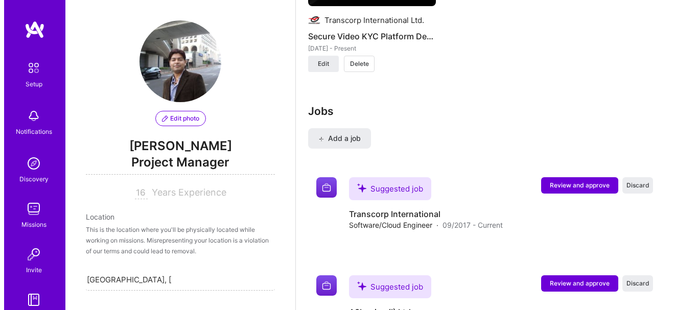
scroll to position [1269, 0]
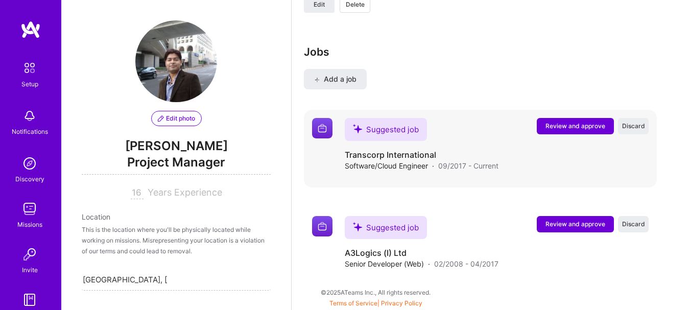
click at [587, 122] on span "Review and approve" at bounding box center [576, 126] width 60 height 9
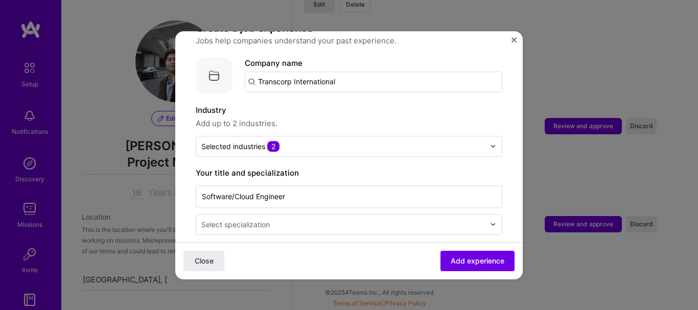
scroll to position [161, 0]
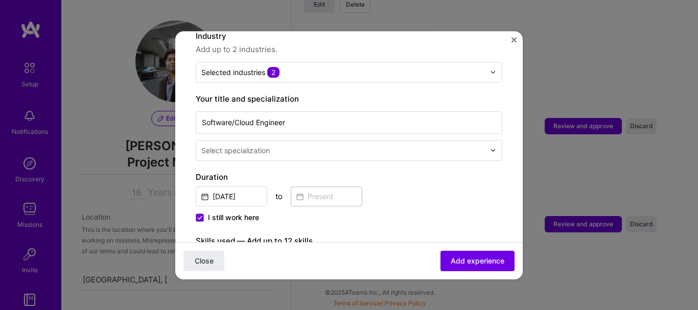
click at [286, 149] on div "Select specialization" at bounding box center [343, 151] width 294 height 20
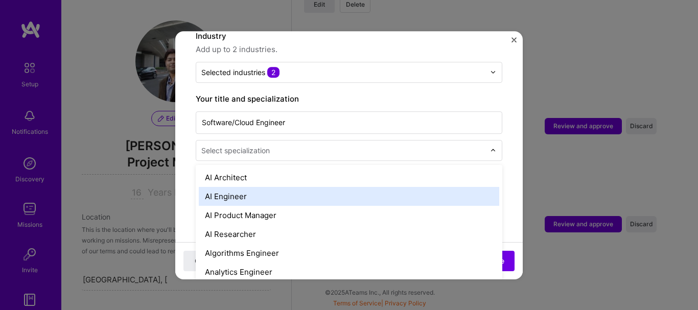
click at [281, 190] on div "AI Engineer" at bounding box center [349, 196] width 301 height 19
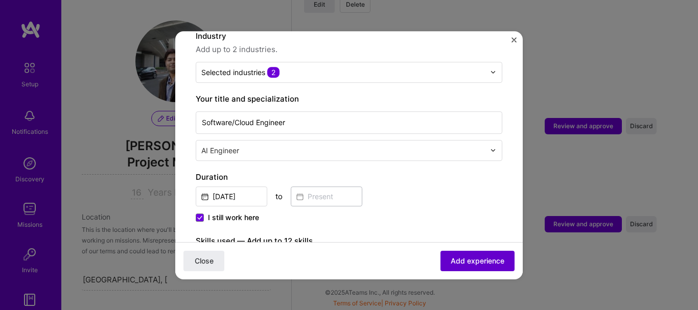
click at [477, 262] on span "Add experience" at bounding box center [478, 261] width 54 height 10
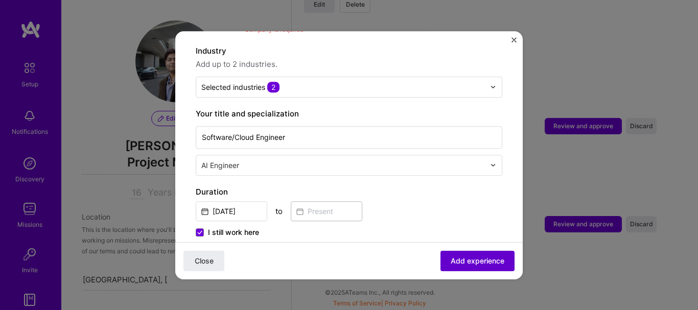
scroll to position [102, 0]
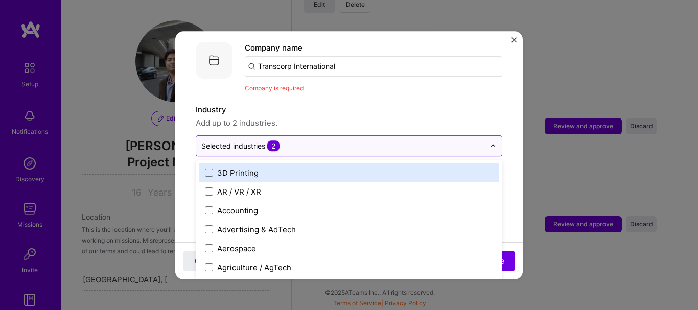
click at [290, 141] on input "text" at bounding box center [343, 146] width 284 height 11
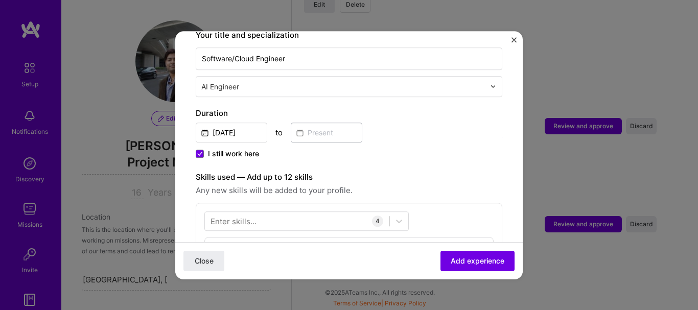
scroll to position [87, 0]
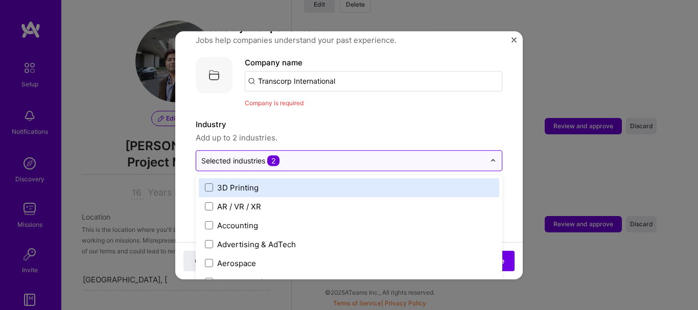
click at [287, 155] on input "text" at bounding box center [343, 160] width 284 height 11
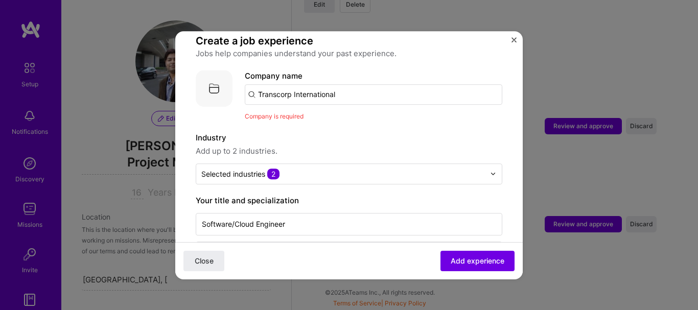
scroll to position [72, 0]
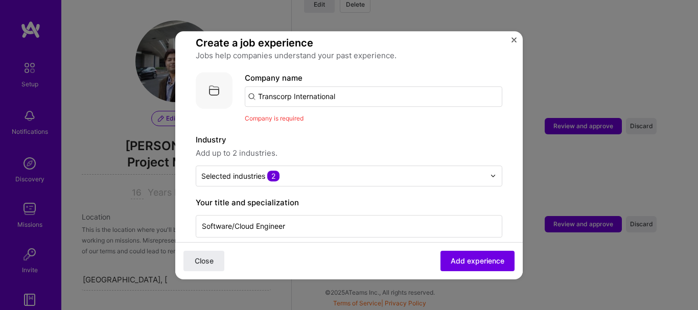
click at [345, 86] on input "Transcorp International" at bounding box center [374, 96] width 258 height 20
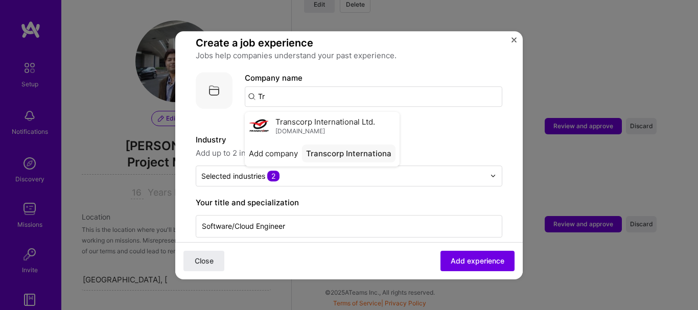
type input "T"
click at [318, 127] on span "[DOMAIN_NAME]" at bounding box center [300, 131] width 50 height 8
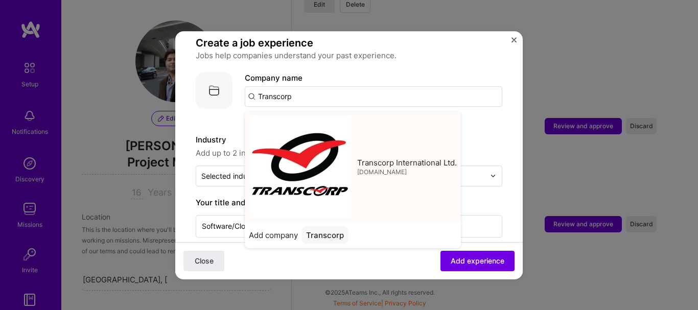
type input "Transcorp International Ltd."
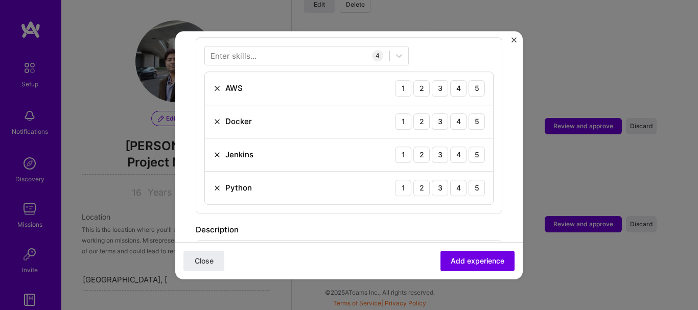
scroll to position [403, 0]
click at [472, 82] on div "5" at bounding box center [477, 90] width 16 height 16
click at [469, 119] on div "5" at bounding box center [477, 123] width 16 height 16
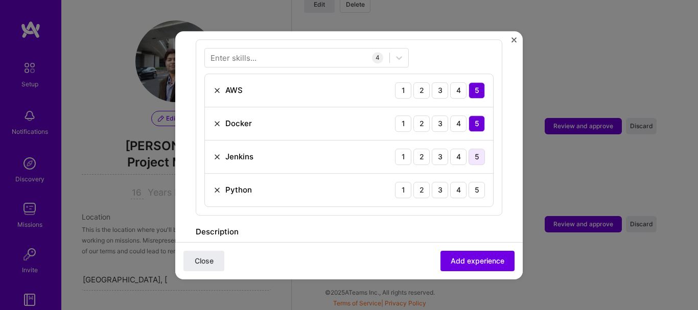
click at [469, 149] on div "5" at bounding box center [477, 157] width 16 height 16
click at [470, 182] on div "5" at bounding box center [477, 190] width 16 height 16
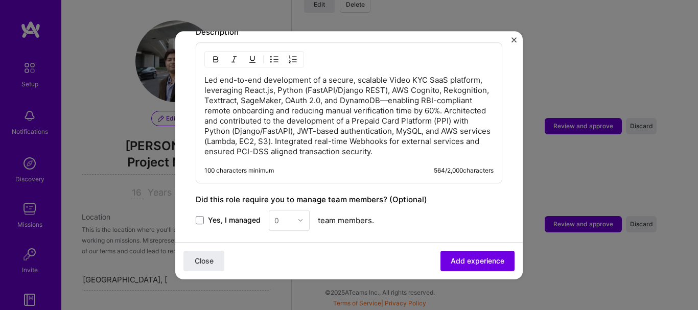
scroll to position [718, 0]
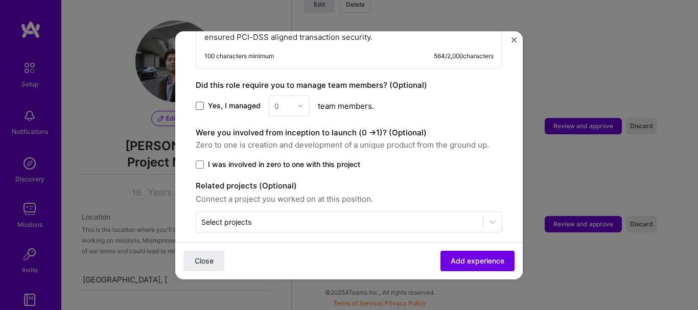
click at [198, 102] on span at bounding box center [200, 106] width 8 height 8
click at [0, 0] on input "Yes, I managed" at bounding box center [0, 0] width 0 height 0
click at [285, 101] on input "text" at bounding box center [283, 106] width 18 height 11
type input "12"
click at [284, 127] on div "12" at bounding box center [289, 133] width 35 height 19
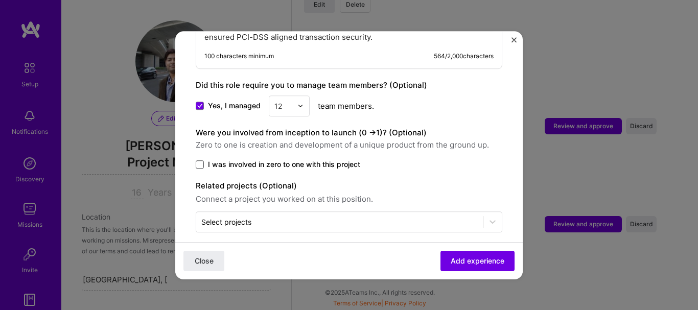
click at [198, 160] on span at bounding box center [200, 164] width 8 height 8
click at [0, 0] on input "I was involved in zero to one with this project" at bounding box center [0, 0] width 0 height 0
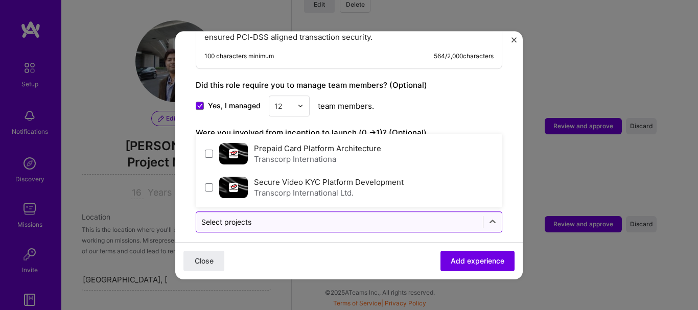
click at [244, 217] on div "Select projects" at bounding box center [226, 222] width 50 height 11
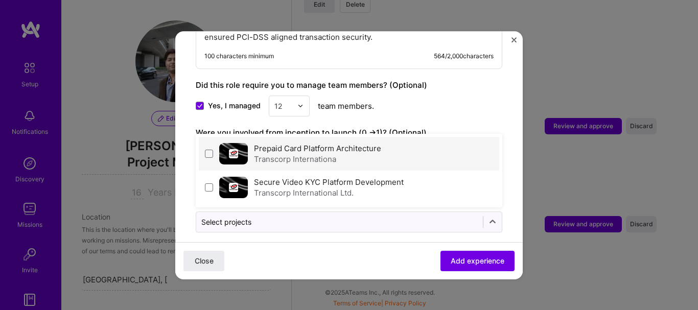
click at [269, 154] on div "Transcorp Internationa" at bounding box center [317, 159] width 127 height 11
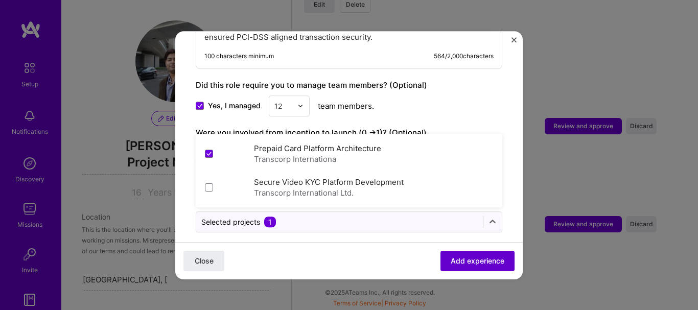
click at [473, 264] on span "Add experience" at bounding box center [478, 261] width 54 height 10
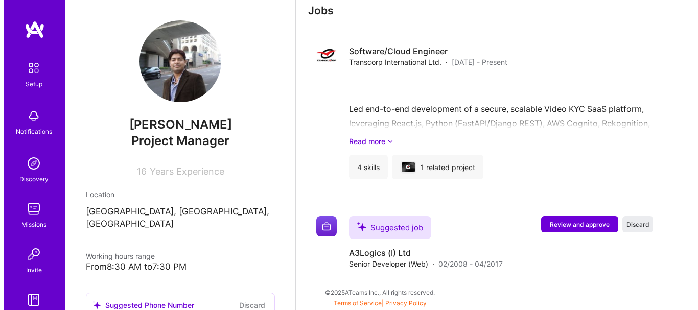
scroll to position [807, 0]
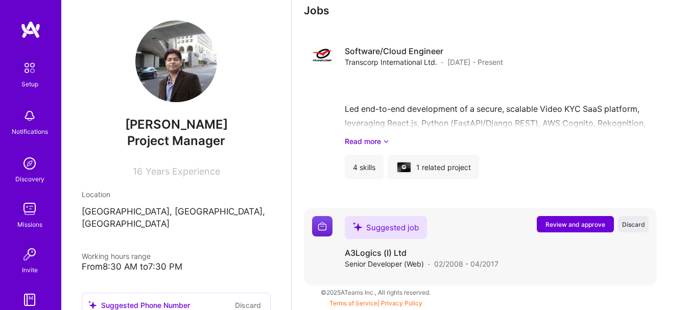
click at [596, 226] on span "Review and approve" at bounding box center [576, 224] width 60 height 9
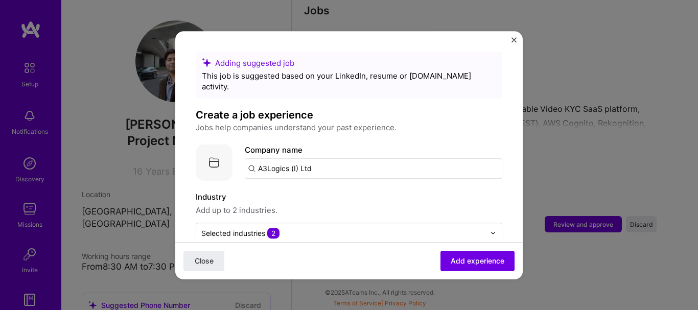
click at [328, 158] on input "A3Logics (I) Ltd" at bounding box center [374, 168] width 258 height 20
type input "A3logics"
click at [333, 188] on div "A3logics" at bounding box center [322, 197] width 40 height 18
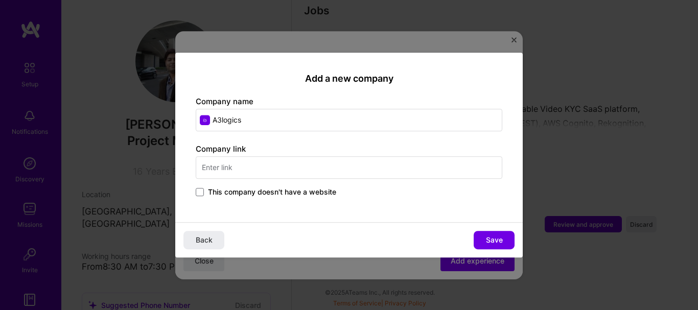
click at [266, 170] on input "text" at bounding box center [349, 167] width 307 height 22
type input "[DOMAIN_NAME]"
click at [500, 237] on span "Save" at bounding box center [494, 240] width 17 height 10
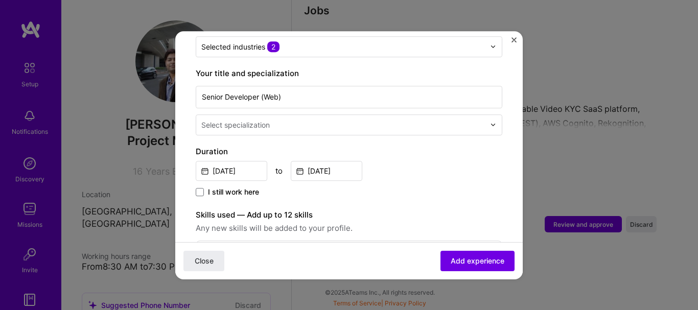
scroll to position [191, 0]
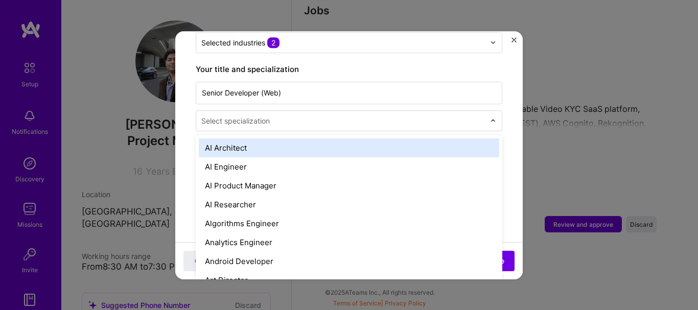
click at [272, 118] on div "Select specialization" at bounding box center [343, 121] width 294 height 20
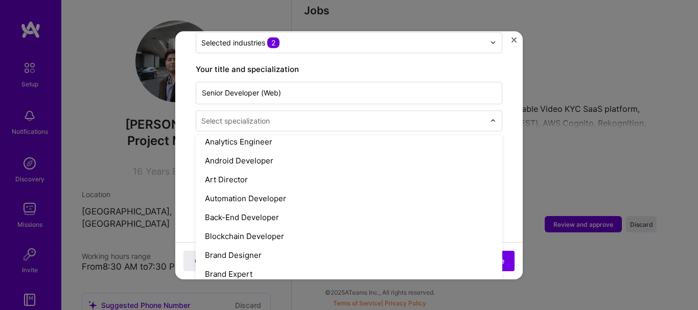
scroll to position [115, 0]
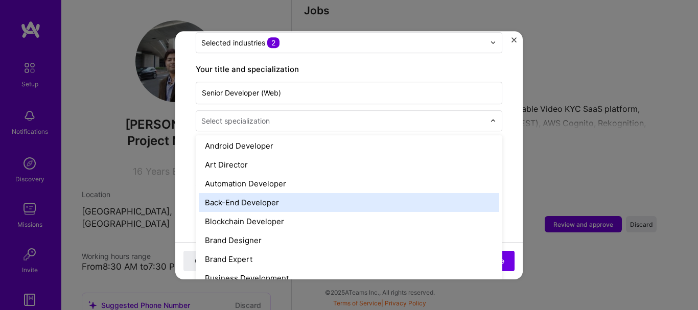
click at [267, 193] on div "Back-End Developer" at bounding box center [349, 202] width 301 height 19
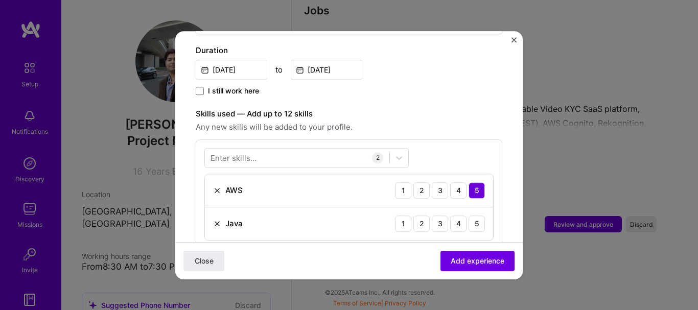
scroll to position [343, 0]
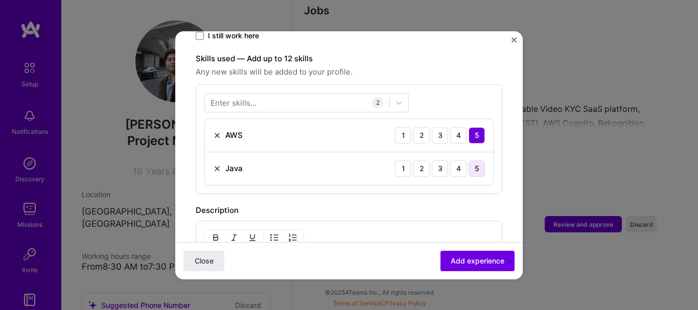
click at [471, 160] on div "5" at bounding box center [477, 168] width 16 height 16
click at [275, 94] on div at bounding box center [297, 102] width 184 height 17
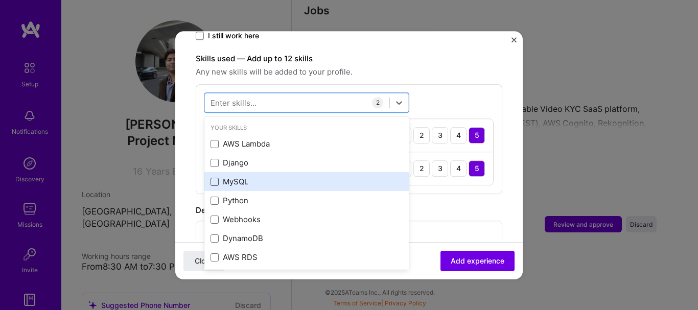
click at [217, 178] on span at bounding box center [215, 182] width 8 height 8
click at [0, 0] on input "checkbox" at bounding box center [0, 0] width 0 height 0
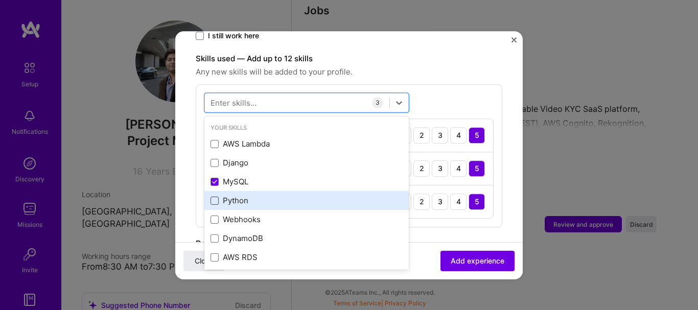
click at [217, 197] on span at bounding box center [215, 201] width 8 height 8
click at [0, 0] on input "checkbox" at bounding box center [0, 0] width 0 height 0
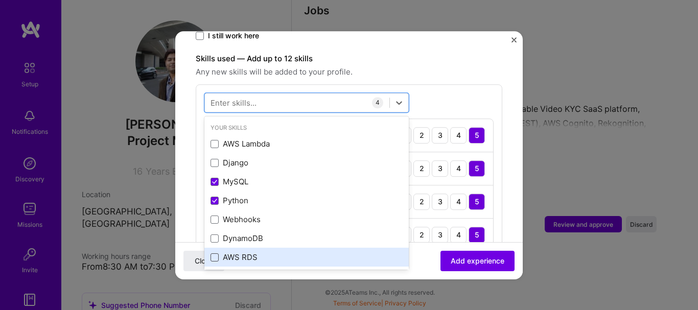
click at [217, 253] on span at bounding box center [215, 257] width 8 height 8
click at [0, 0] on input "checkbox" at bounding box center [0, 0] width 0 height 0
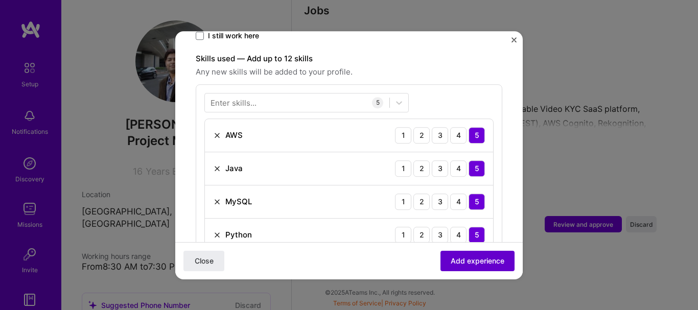
click at [487, 256] on span "Add experience" at bounding box center [478, 261] width 54 height 10
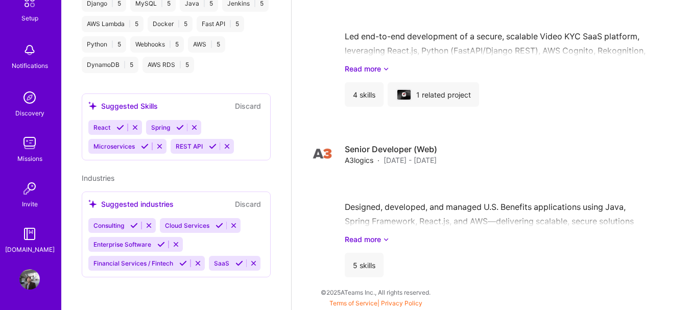
scroll to position [98, 0]
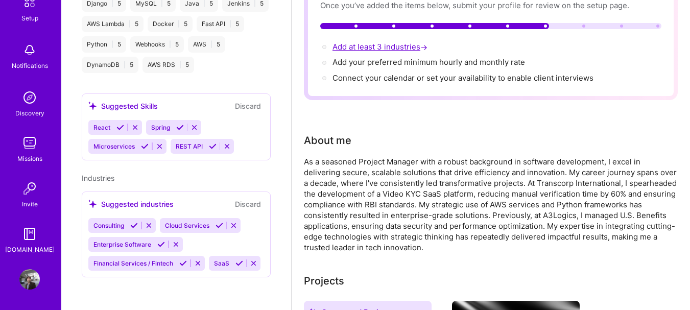
click at [387, 47] on span "Add at least 3 industries →" at bounding box center [381, 47] width 97 height 10
select select "US"
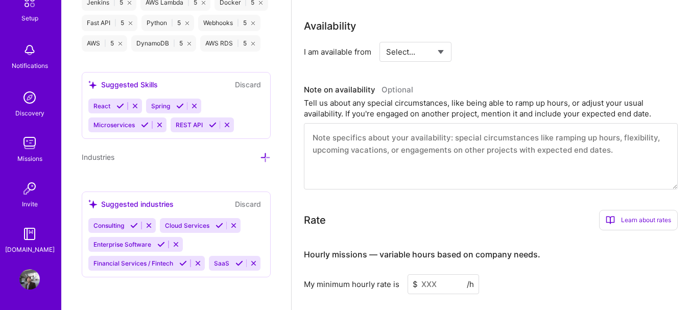
scroll to position [455, 0]
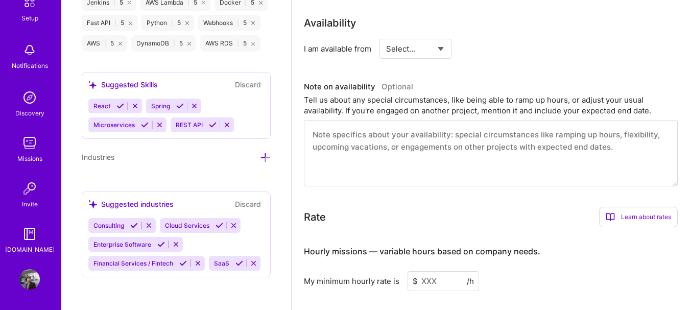
click at [410, 52] on select "Select... Right Now Future Date Not Available" at bounding box center [415, 49] width 59 height 26
select select "Right Now"
click at [386, 36] on select "Select... Right Now Future Date Not Available" at bounding box center [415, 49] width 59 height 26
click at [496, 52] on input at bounding box center [508, 49] width 61 height 20
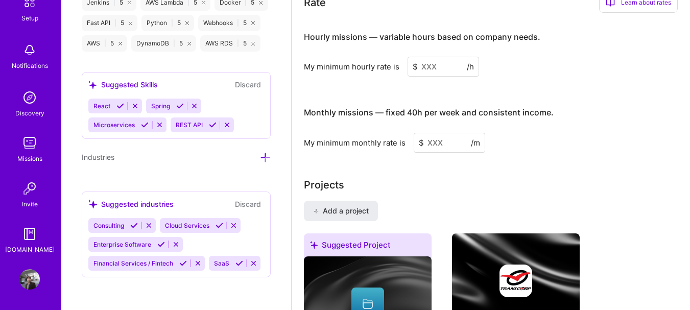
scroll to position [678, 0]
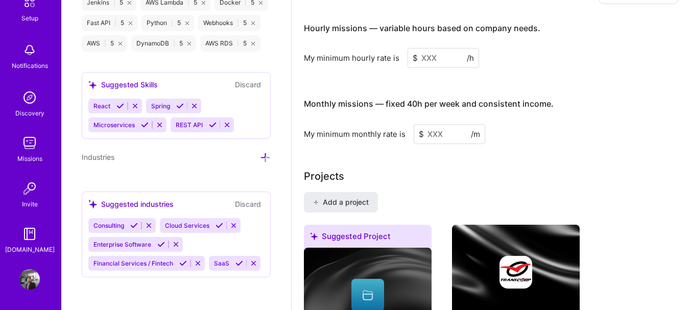
type input "30"
click at [420, 55] on input at bounding box center [444, 58] width 72 height 20
type input "2"
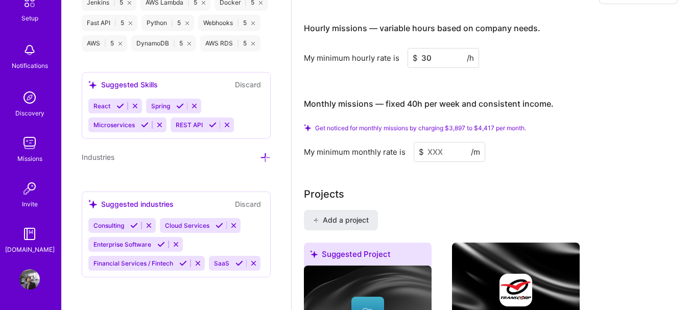
type input "30"
click at [426, 150] on input at bounding box center [450, 152] width 72 height 20
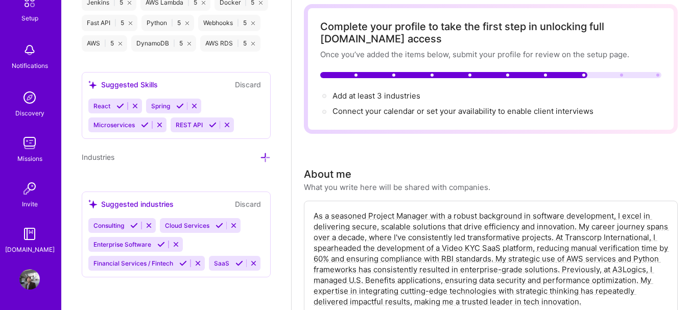
scroll to position [0, 0]
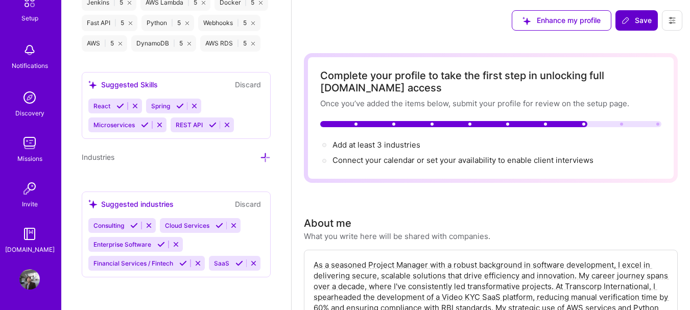
type input "4500"
click at [632, 21] on span "Save" at bounding box center [637, 20] width 30 height 10
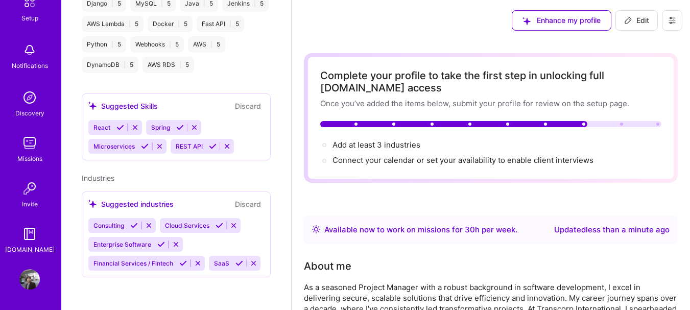
scroll to position [544, 0]
click at [382, 146] on span "Add at least 3 industries →" at bounding box center [381, 145] width 97 height 10
select select "US"
select select "Right Now"
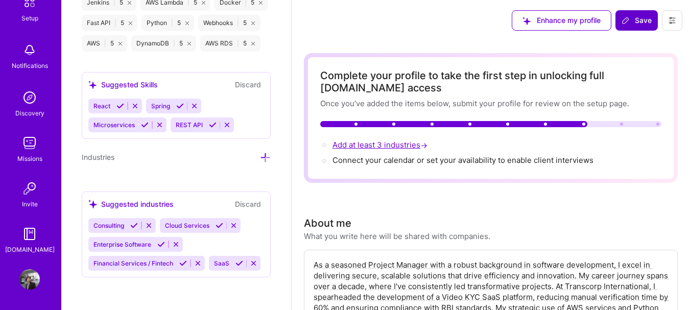
scroll to position [984, 0]
click at [118, 151] on div "Industries" at bounding box center [176, 157] width 189 height 12
click at [260, 152] on icon at bounding box center [265, 157] width 11 height 11
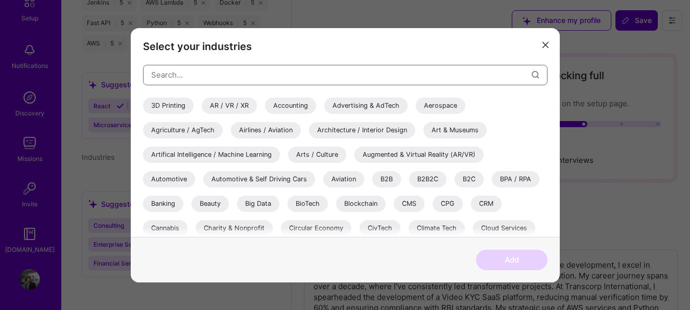
click at [217, 75] on input "modal" at bounding box center [341, 75] width 381 height 26
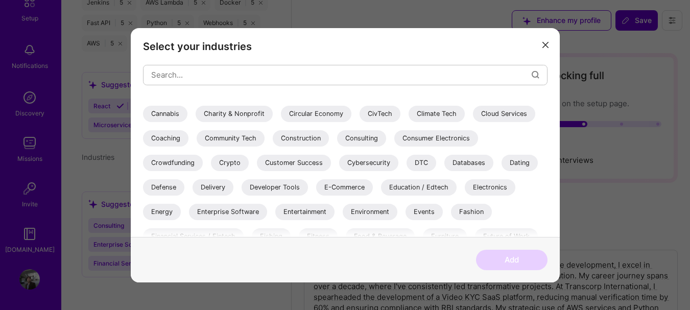
scroll to position [165, 0]
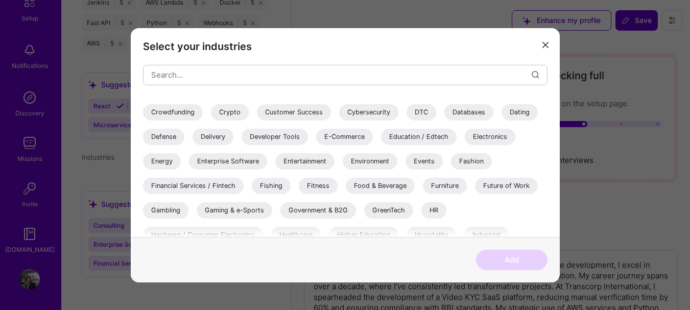
click at [230, 163] on div "Enterprise Software" at bounding box center [228, 161] width 78 height 16
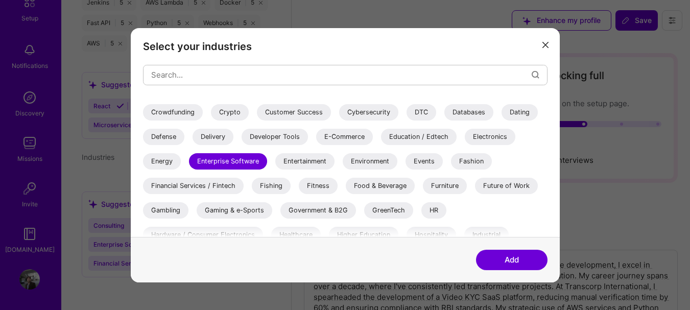
click at [200, 187] on div "Financial Services / Fintech" at bounding box center [193, 185] width 101 height 16
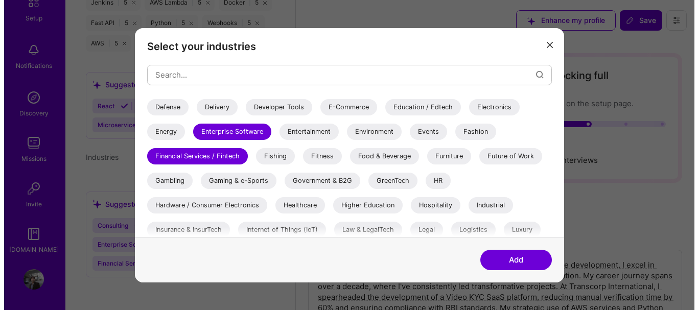
scroll to position [240, 0]
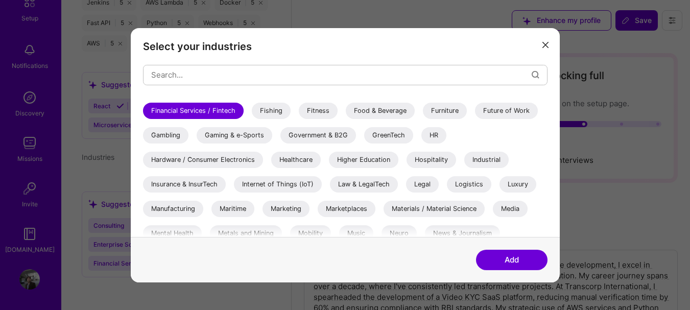
click at [300, 163] on div "Healthcare" at bounding box center [296, 159] width 50 height 16
click at [519, 265] on button "Add" at bounding box center [512, 260] width 72 height 20
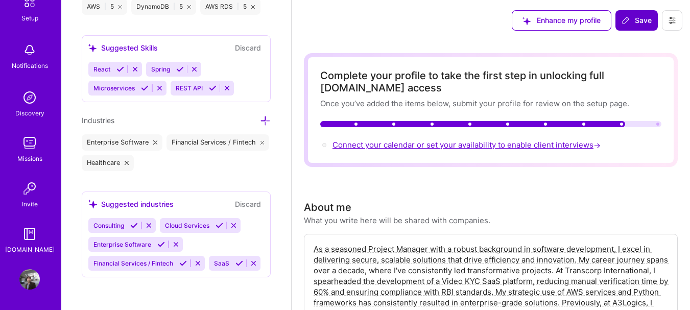
click at [415, 146] on span "Connect your calendar or set your availability to enable client interviews →" at bounding box center [468, 145] width 270 height 10
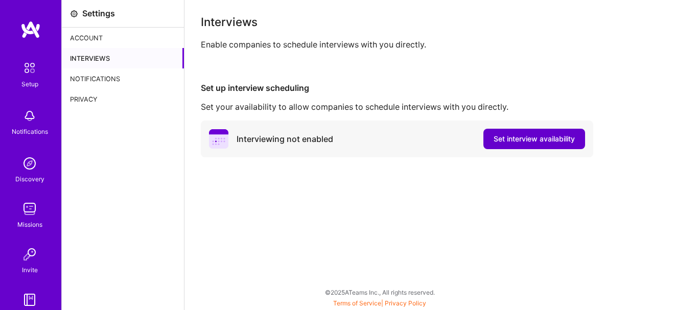
click at [535, 141] on span "Set interview availability" at bounding box center [534, 139] width 81 height 10
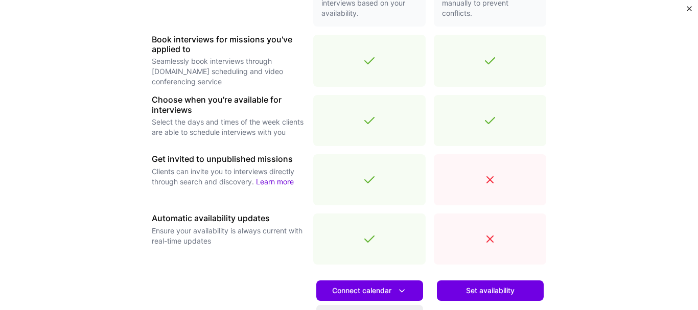
scroll to position [337, 0]
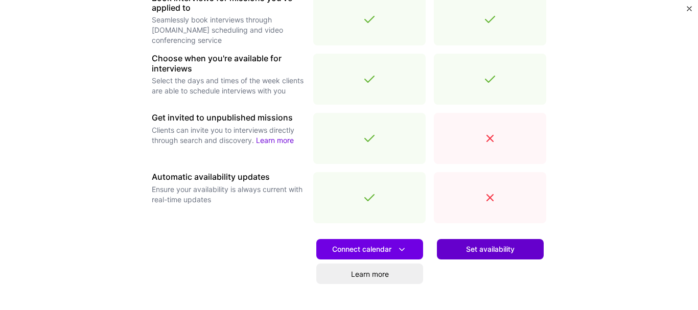
click at [467, 249] on span "Set availability" at bounding box center [490, 249] width 49 height 10
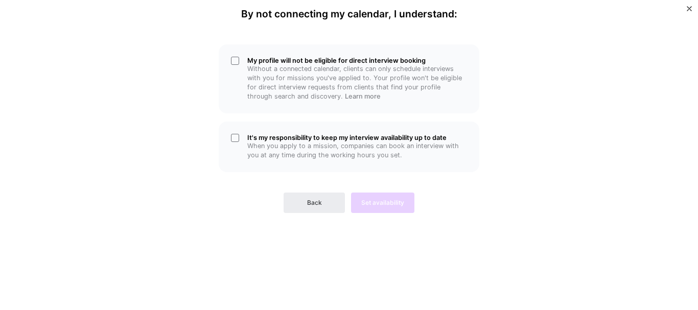
scroll to position [0, 0]
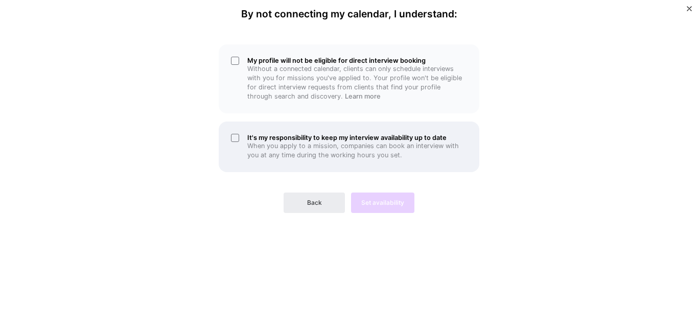
click at [237, 138] on div "It's my responsibility to keep my interview availability up to date When you ap…" at bounding box center [349, 147] width 261 height 51
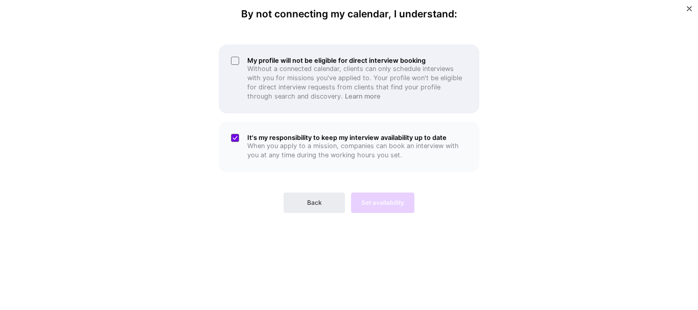
click at [233, 62] on div "My profile will not be eligible for direct interview booking Without a connecte…" at bounding box center [349, 78] width 261 height 69
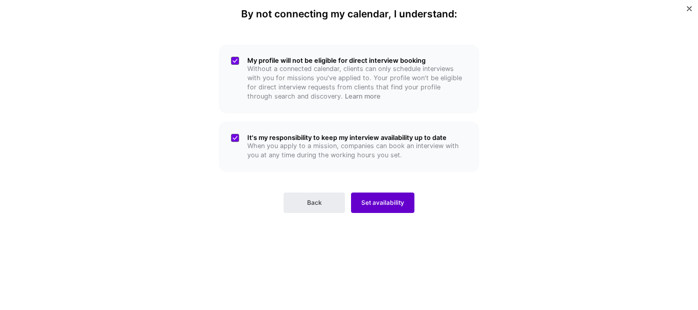
click at [386, 199] on span "Set availability" at bounding box center [382, 202] width 43 height 9
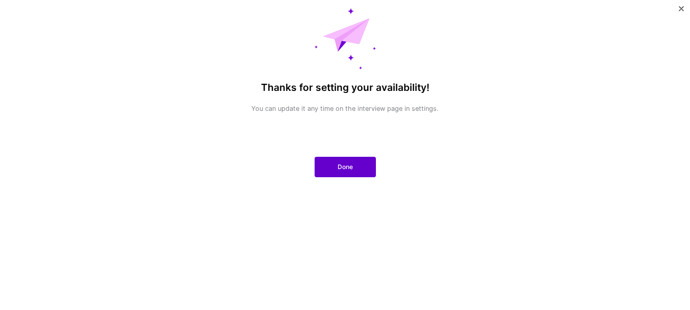
click at [342, 169] on span "Done" at bounding box center [345, 167] width 15 height 9
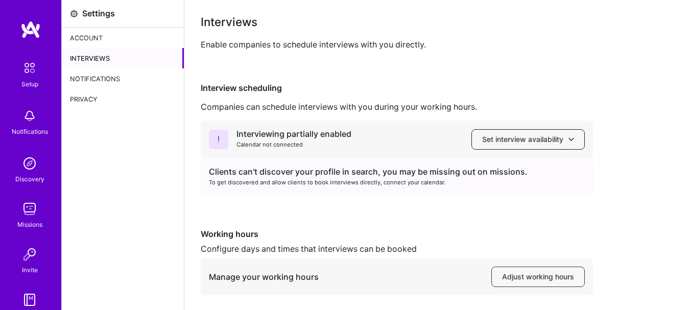
click at [571, 142] on icon at bounding box center [572, 139] width 6 height 6
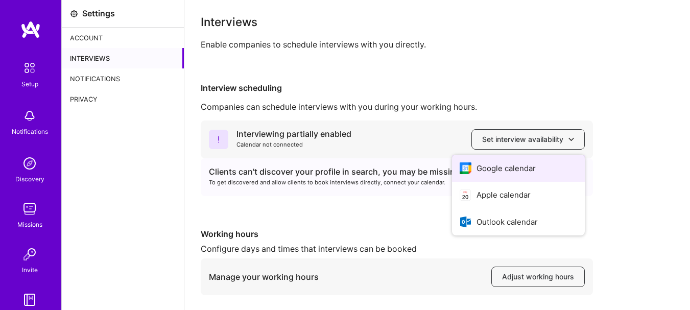
click at [535, 164] on button "Google calendar" at bounding box center [518, 168] width 133 height 27
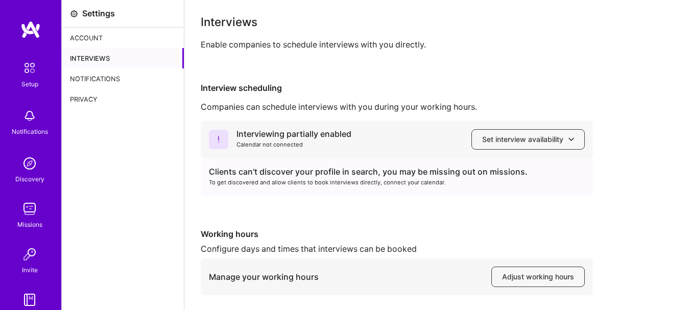
click at [28, 120] on img at bounding box center [29, 116] width 20 height 20
click at [28, 178] on div "Discovery" at bounding box center [29, 179] width 29 height 11
